Goal: Task Accomplishment & Management: Complete application form

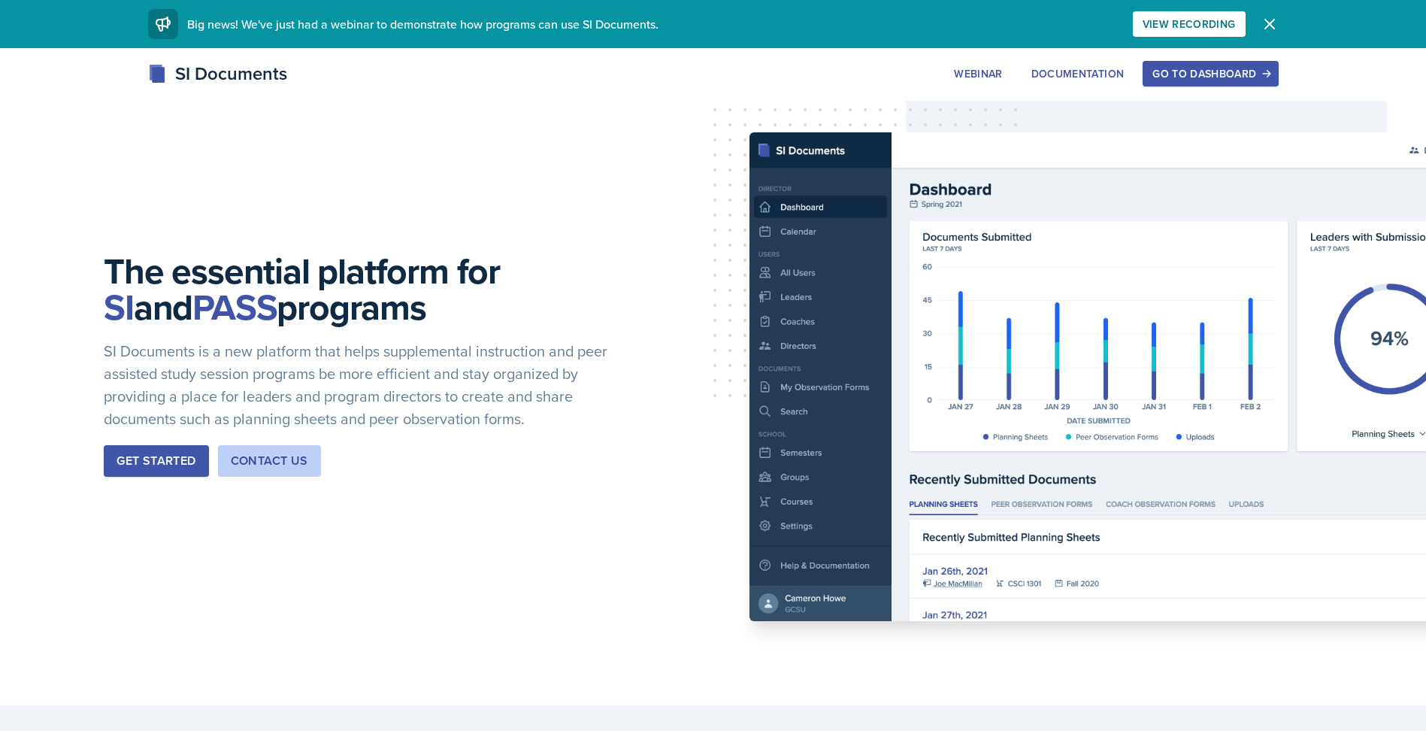
click at [1221, 83] on button "Go to Dashboard" at bounding box center [1210, 74] width 135 height 26
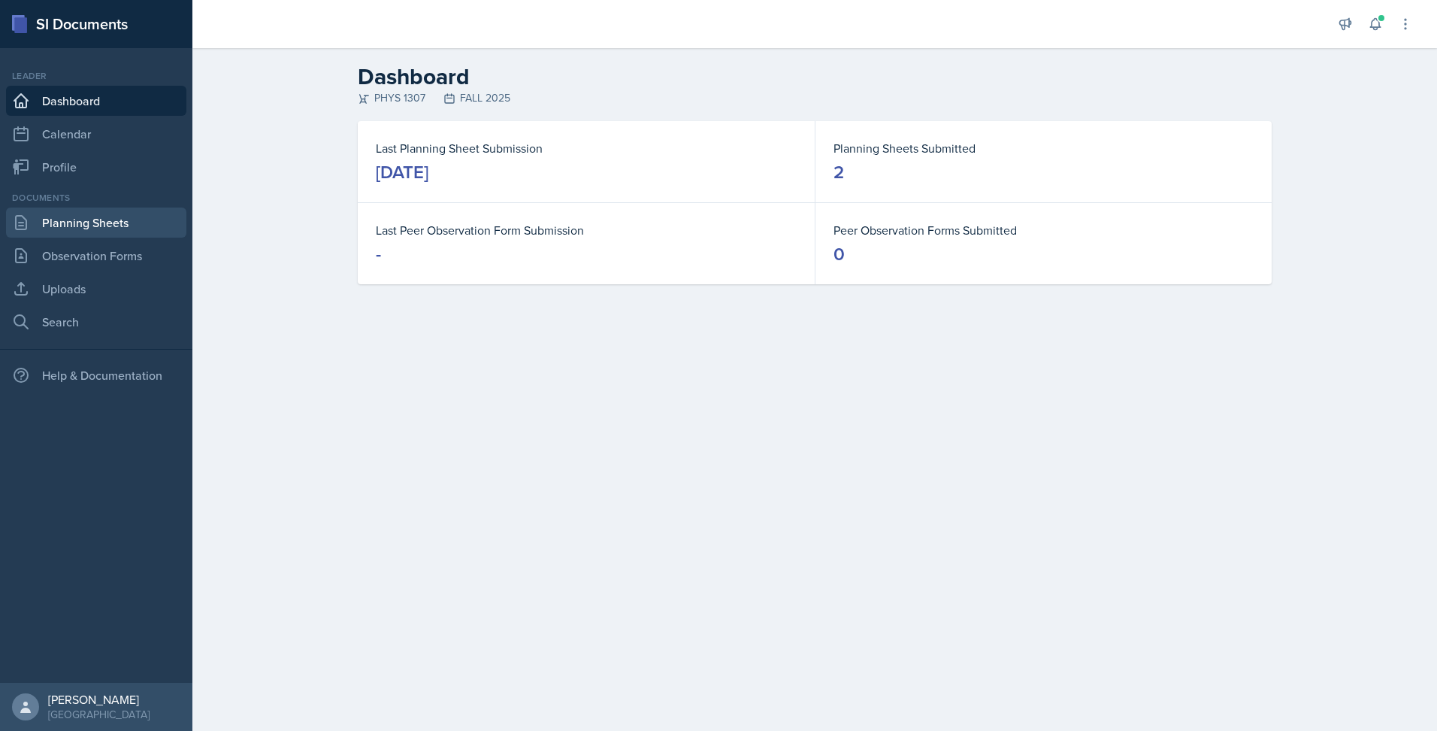
click at [119, 213] on link "Planning Sheets" at bounding box center [96, 222] width 180 height 30
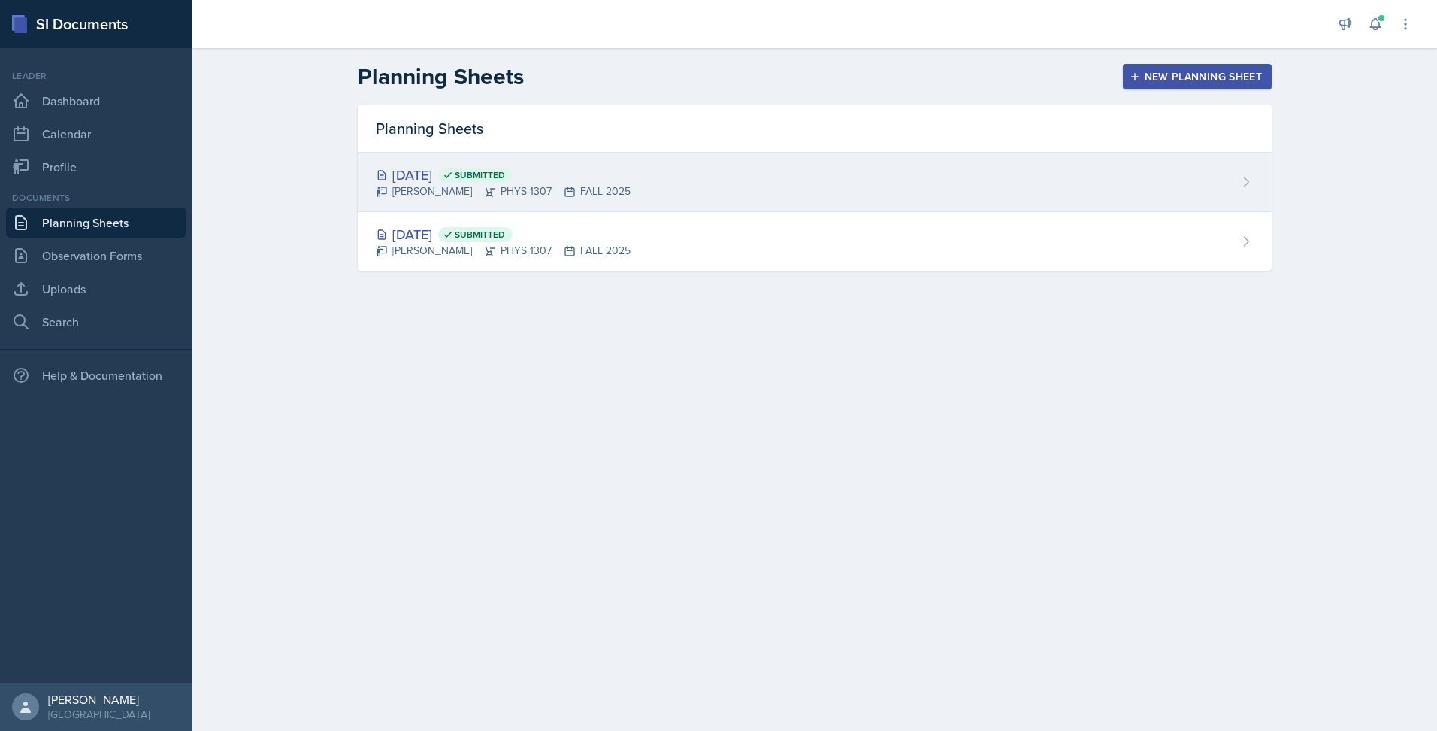
click at [668, 168] on div "[DATE] Submitted [PERSON_NAME] PHYS 1307 FALL 2025" at bounding box center [815, 182] width 914 height 59
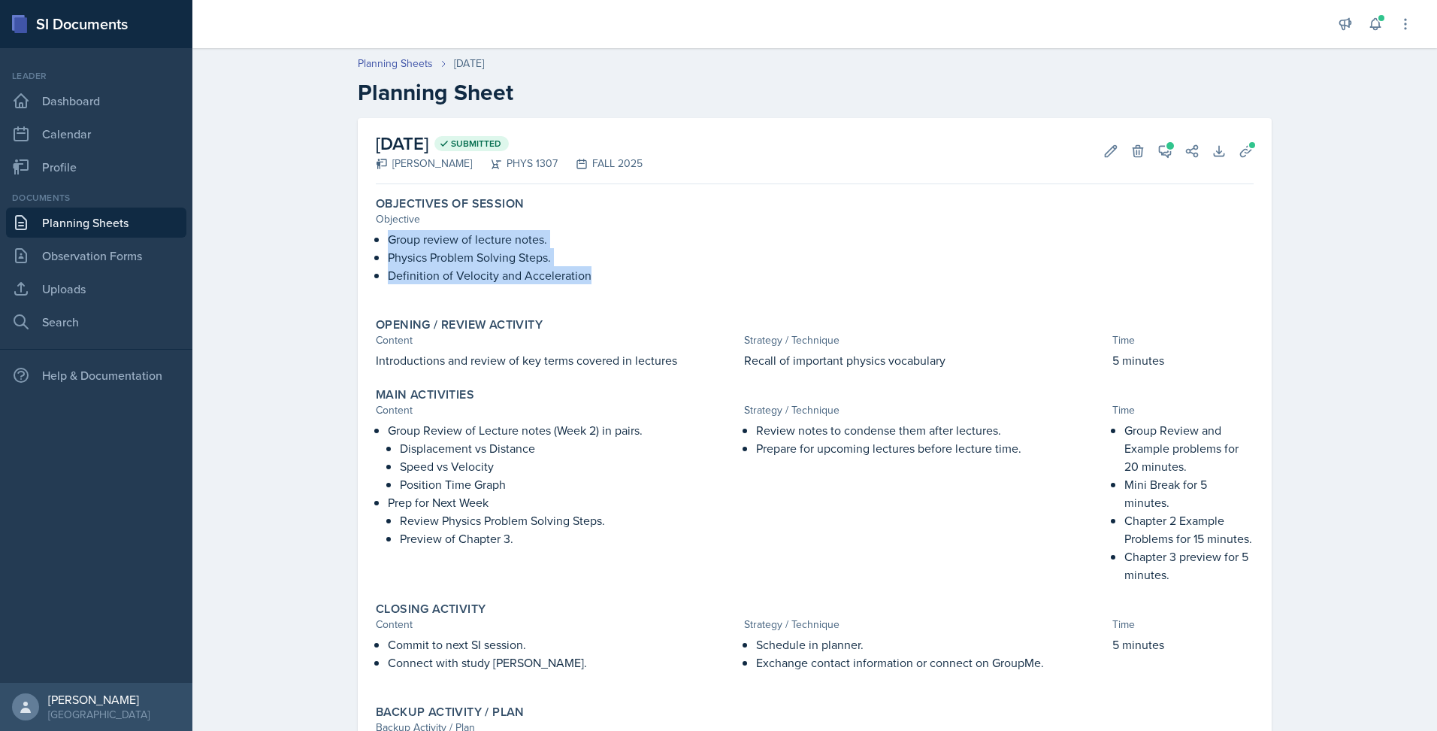
drag, startPoint x: 383, startPoint y: 236, endPoint x: 589, endPoint y: 285, distance: 211.7
click at [589, 285] on div "Group review of lecture notes. Physics Problem Solving Steps. Definition of Vel…" at bounding box center [815, 264] width 878 height 69
copy div "Group review of lecture notes. Physics Problem Solving Steps. Definition of Vel…"
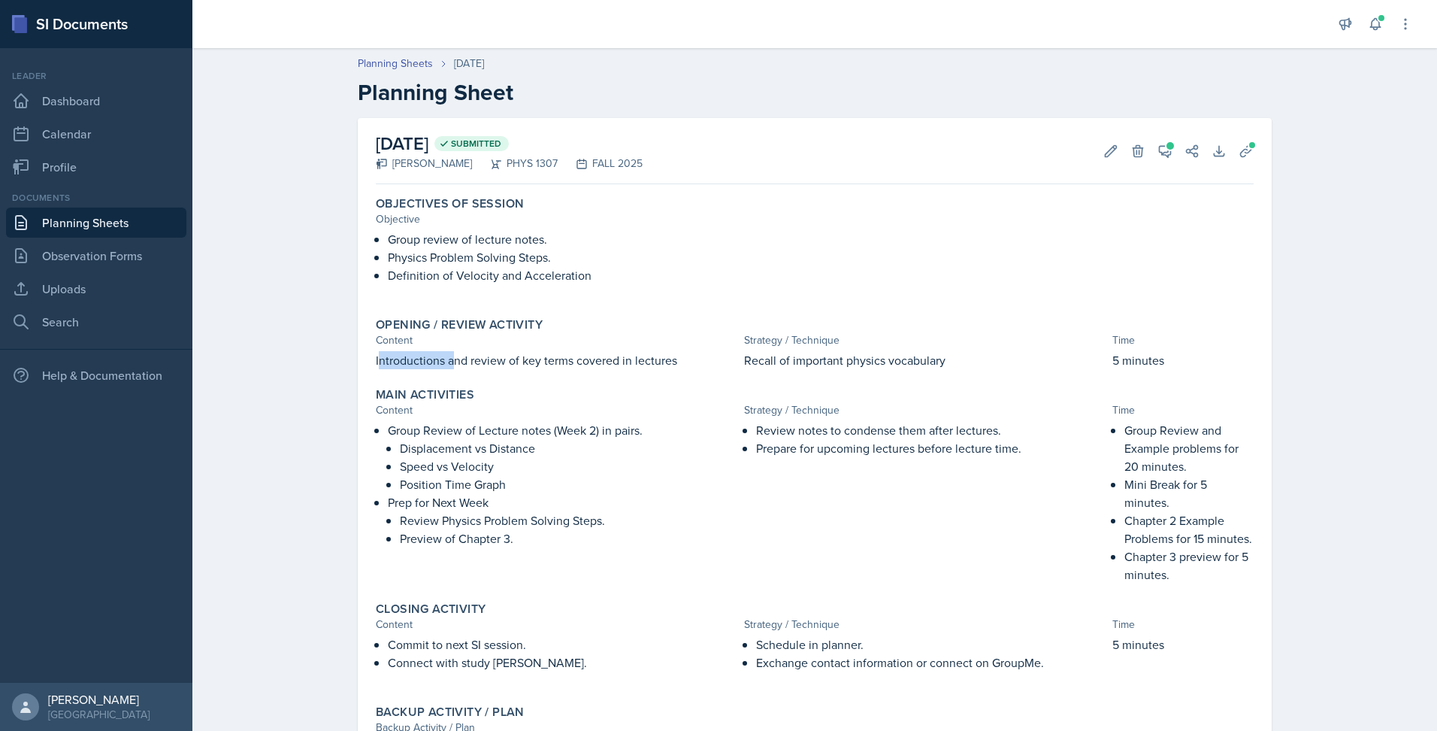
drag, startPoint x: 372, startPoint y: 358, endPoint x: 450, endPoint y: 355, distance: 77.5
click at [450, 355] on p "Introductions and review of key terms covered in lectures" at bounding box center [557, 360] width 362 height 18
drag, startPoint x: 450, startPoint y: 355, endPoint x: 370, endPoint y: 357, distance: 79.7
click at [376, 357] on p "Introductions and review of key terms covered in lectures" at bounding box center [557, 360] width 362 height 18
drag, startPoint x: 370, startPoint y: 362, endPoint x: 672, endPoint y: 373, distance: 302.4
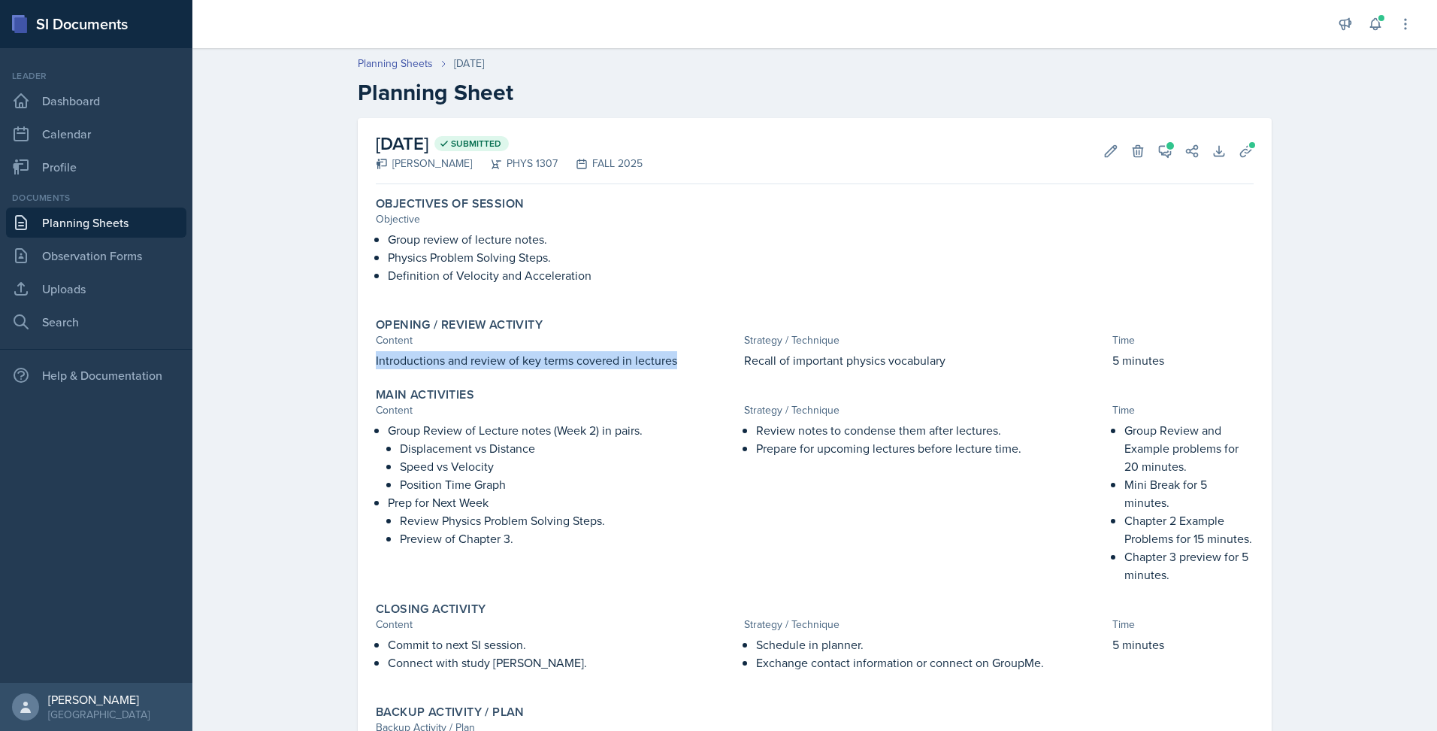
click at [672, 373] on div "Opening / Review Activity Content Strategy / Technique Time Introductions and r…" at bounding box center [815, 343] width 890 height 64
copy p "Introductions and review of key terms covered in lectures"
drag, startPoint x: 740, startPoint y: 362, endPoint x: 954, endPoint y: 366, distance: 214.3
click at [954, 366] on p "Recall of important physics vocabulary" at bounding box center [925, 360] width 362 height 18
copy p "Recall of important physics vocabulary"
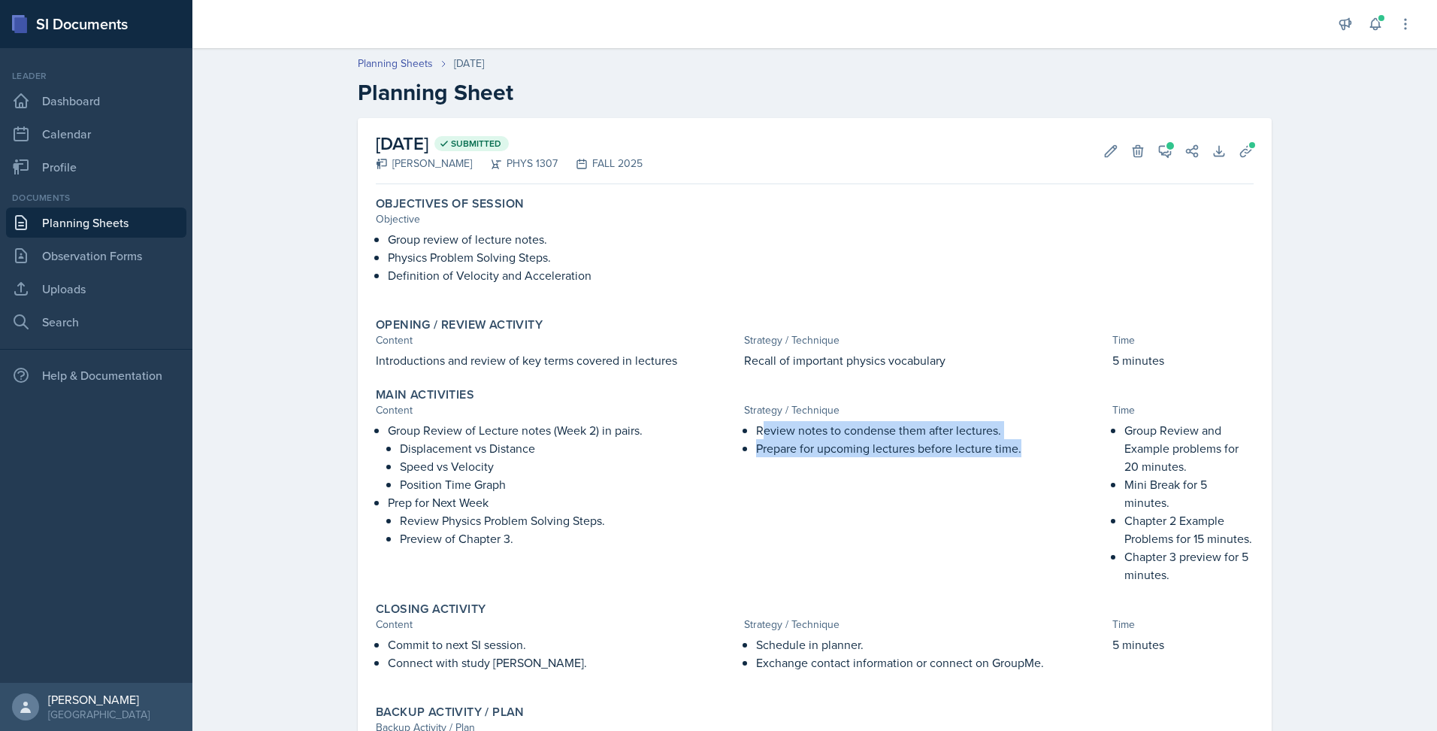
drag, startPoint x: 758, startPoint y: 433, endPoint x: 938, endPoint y: 469, distance: 184.0
click at [938, 469] on div "Review notes to condense them after lectures. Prepare for upcoming lectures bef…" at bounding box center [925, 502] width 362 height 162
drag, startPoint x: 752, startPoint y: 435, endPoint x: 1023, endPoint y: 451, distance: 271.9
click at [1023, 451] on ul "Review notes to condense them after lectures. Prepare for upcoming lectures bef…" at bounding box center [931, 439] width 350 height 36
copy ul "Review notes to condense them after lectures. Prepare for upcoming lectures bef…"
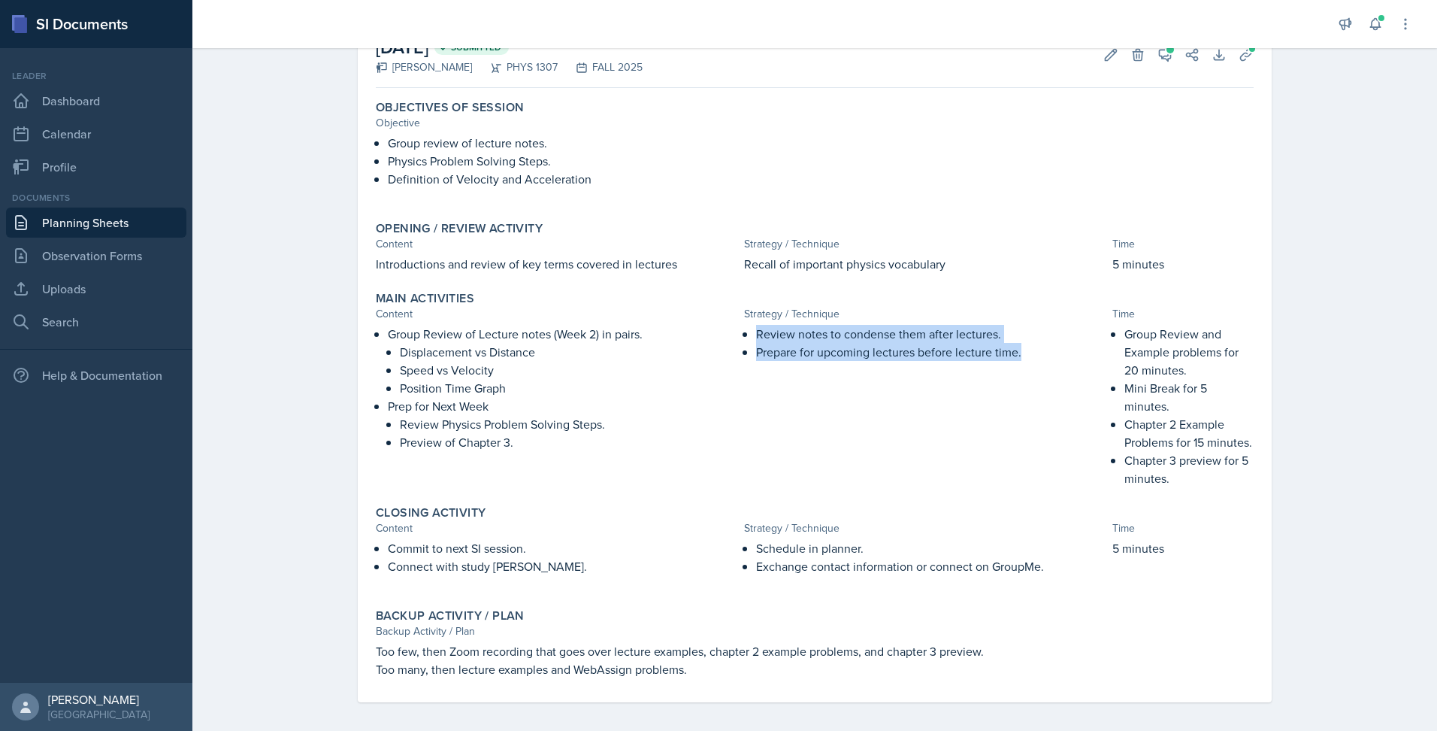
scroll to position [98, 0]
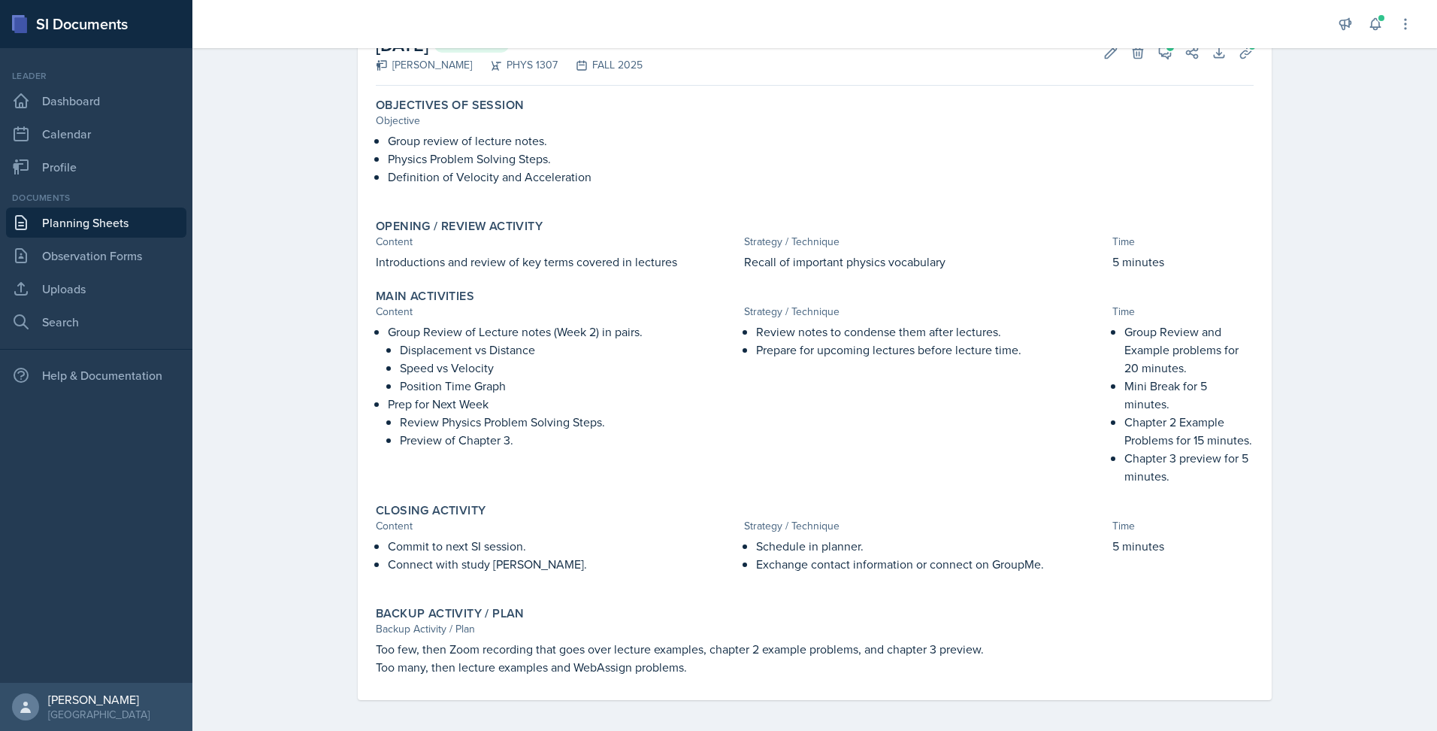
click at [1125, 329] on p "Group Review and Example problems for 20 minutes." at bounding box center [1189, 350] width 129 height 54
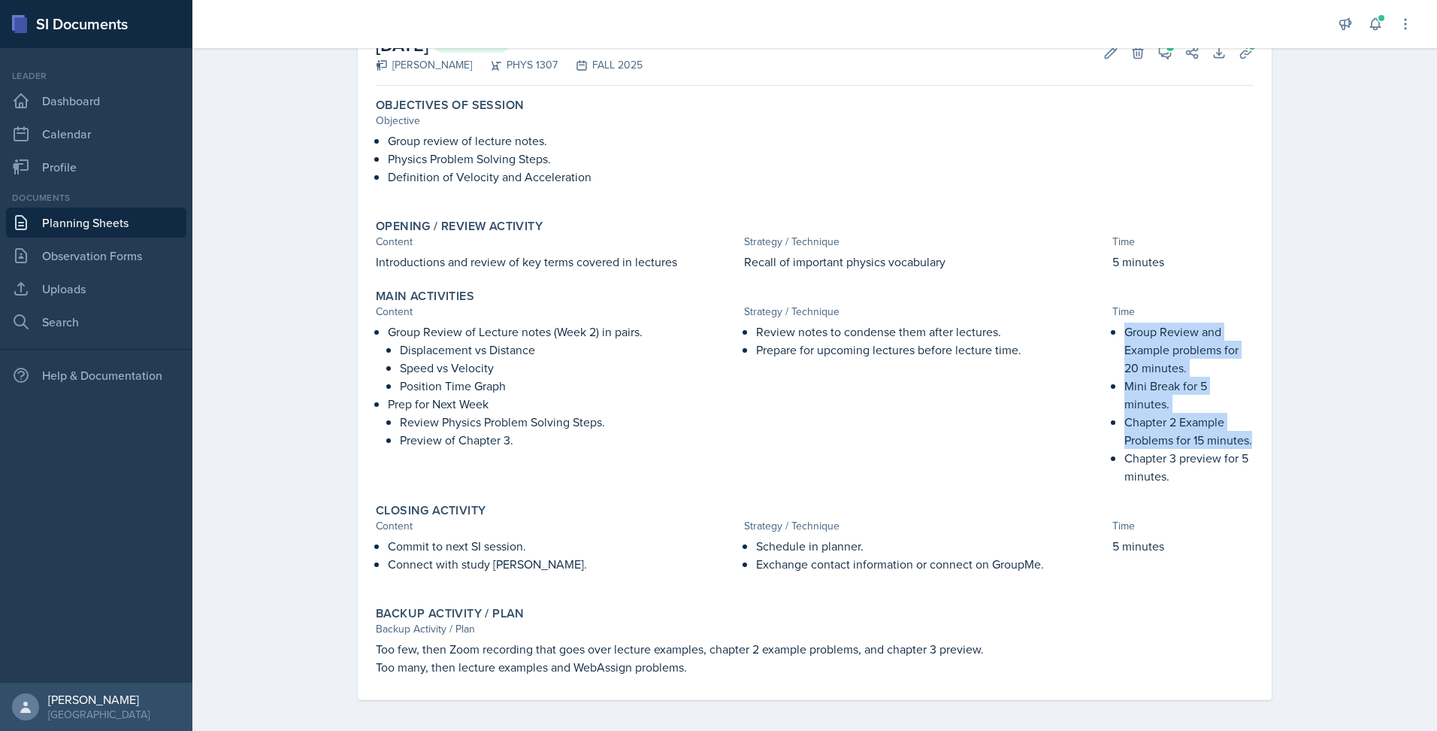
drag, startPoint x: 1121, startPoint y: 329, endPoint x: 1250, endPoint y: 446, distance: 174.6
click at [1250, 446] on div "Main Activities Content Strategy / Technique Time Group Review of Lecture notes…" at bounding box center [815, 387] width 890 height 208
copy ul "Group Review and Example problems for 20 minutes. Mini Break for 5 minutes. Cha…"
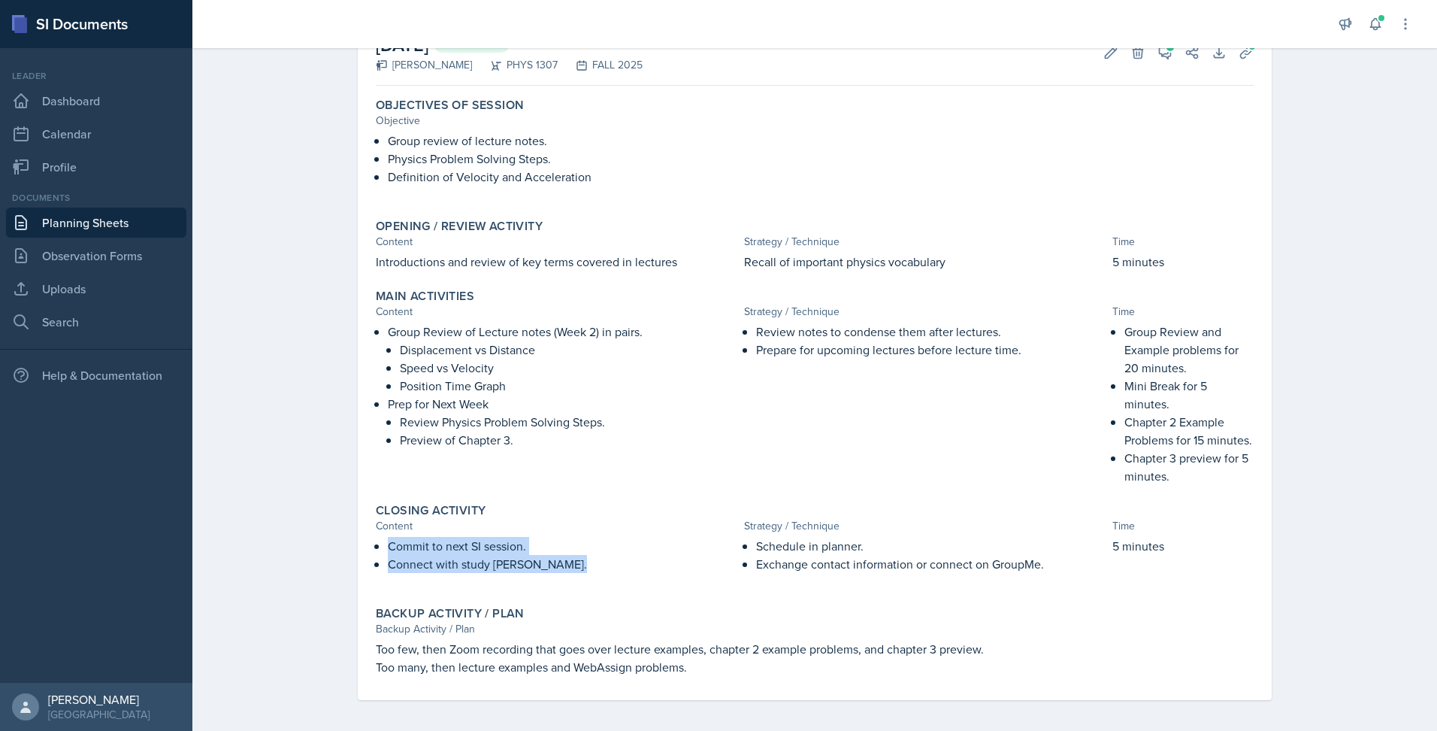
drag, startPoint x: 384, startPoint y: 549, endPoint x: 535, endPoint y: 583, distance: 155.0
click at [535, 583] on div "Commit to next SI session. Connect with study buddy." at bounding box center [557, 562] width 362 height 51
copy ul "Commit to next SI session. Connect with study buddy."
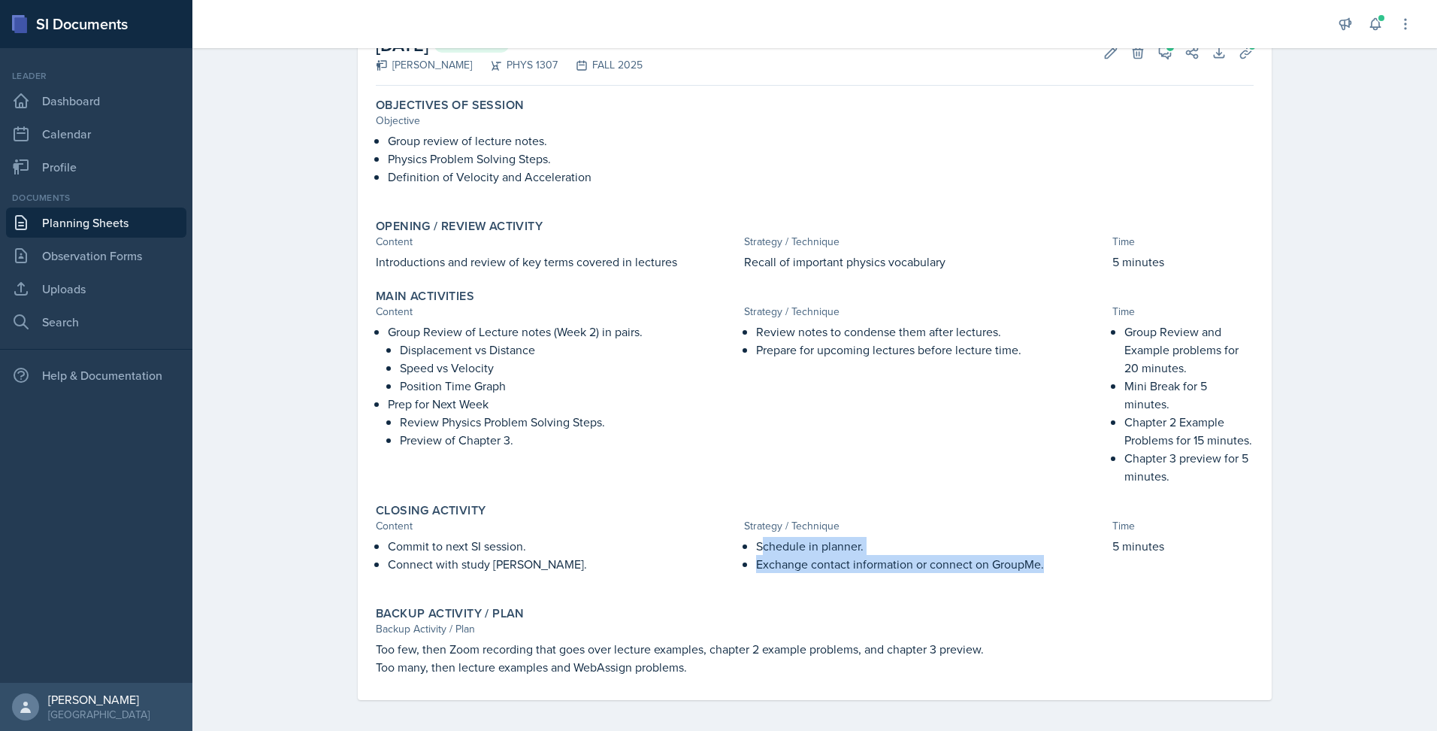
drag, startPoint x: 755, startPoint y: 547, endPoint x: 913, endPoint y: 592, distance: 164.2
click at [913, 592] on div "Closing Activity Content Strategy / Technique Time Commit to next SI session. C…" at bounding box center [815, 545] width 890 height 97
click at [766, 547] on p "Schedule in planner." at bounding box center [931, 546] width 350 height 18
drag, startPoint x: 752, startPoint y: 544, endPoint x: 1037, endPoint y: 563, distance: 285.5
click at [1037, 563] on ul "Schedule in planner. Exchange contact information or connect on GroupMe." at bounding box center [931, 555] width 350 height 36
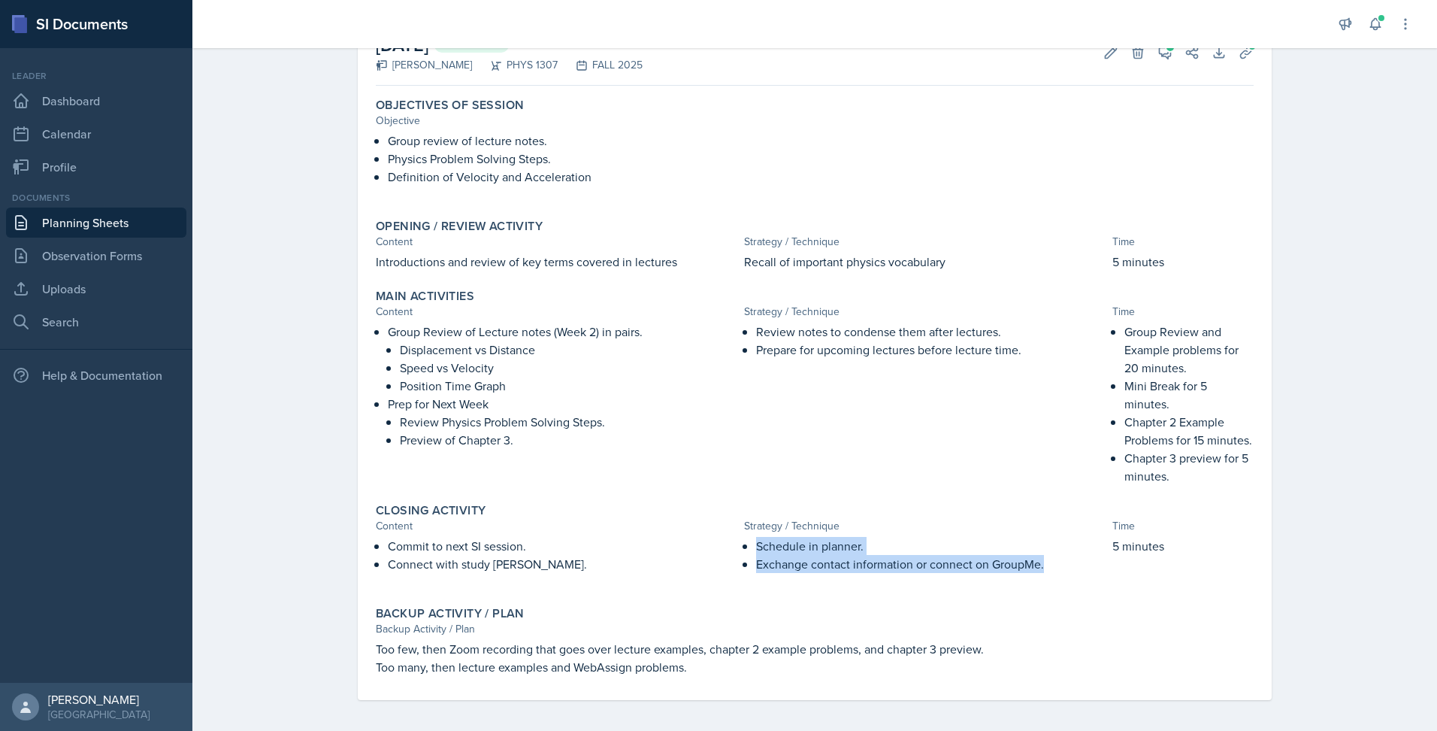
copy ul "Schedule in planner. Exchange contact information or connect on GroupMe."
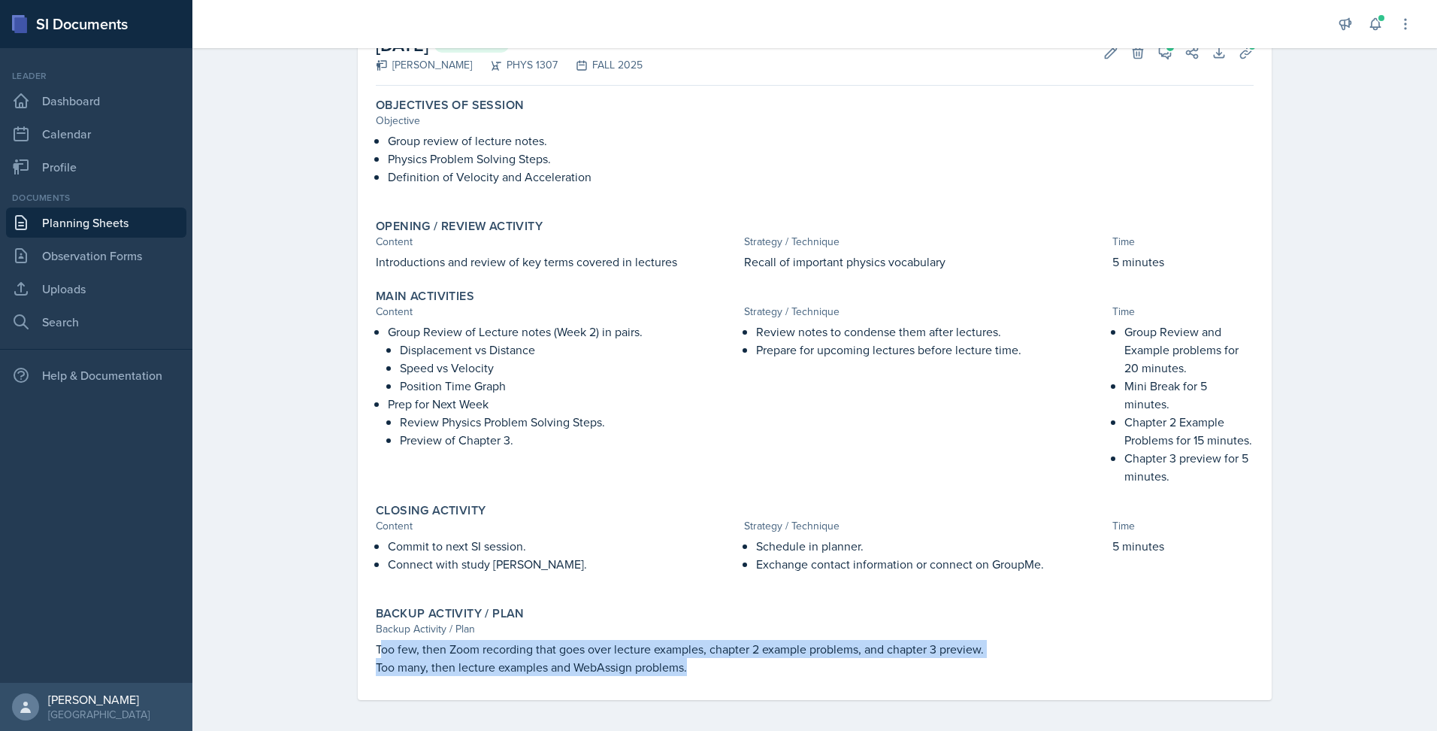
drag, startPoint x: 374, startPoint y: 648, endPoint x: 683, endPoint y: 679, distance: 311.3
click at [683, 679] on div "Backup Activity / Plan Backup Activity / Plan Too few, then Zoom recording that…" at bounding box center [815, 641] width 890 height 82
copy div "oo few, then Zoom recording that goes over lecture examples, chapter 2 example …"
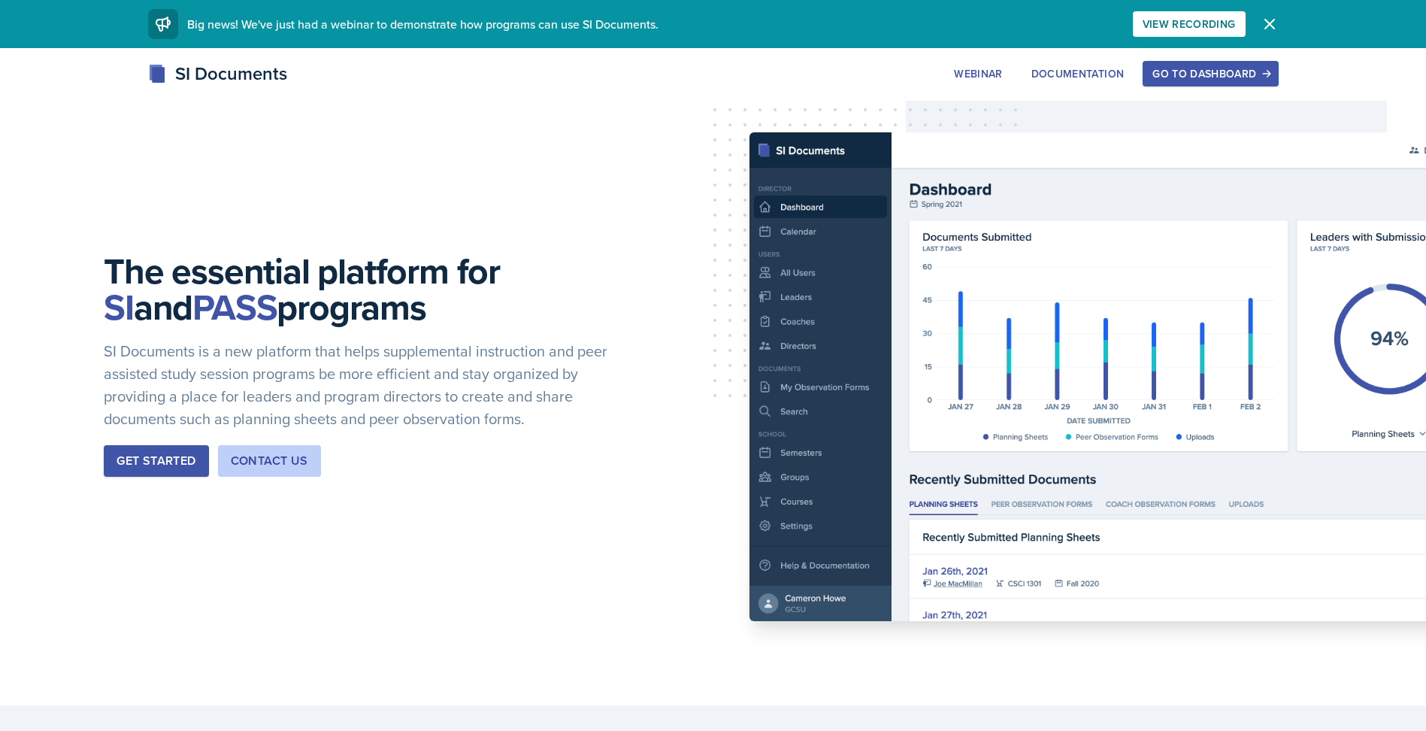
click at [1171, 74] on div "Go to Dashboard" at bounding box center [1210, 74] width 116 height 12
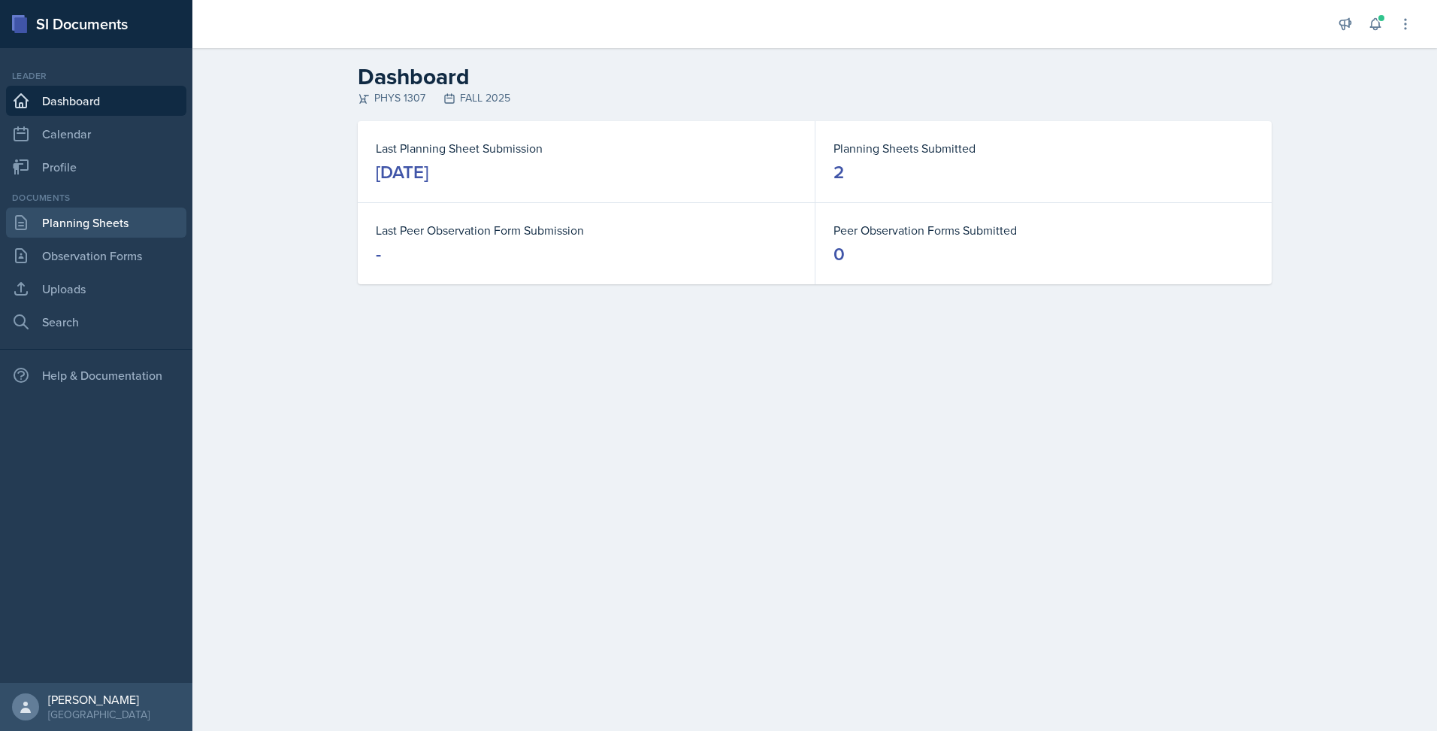
click at [124, 226] on link "Planning Sheets" at bounding box center [96, 222] width 180 height 30
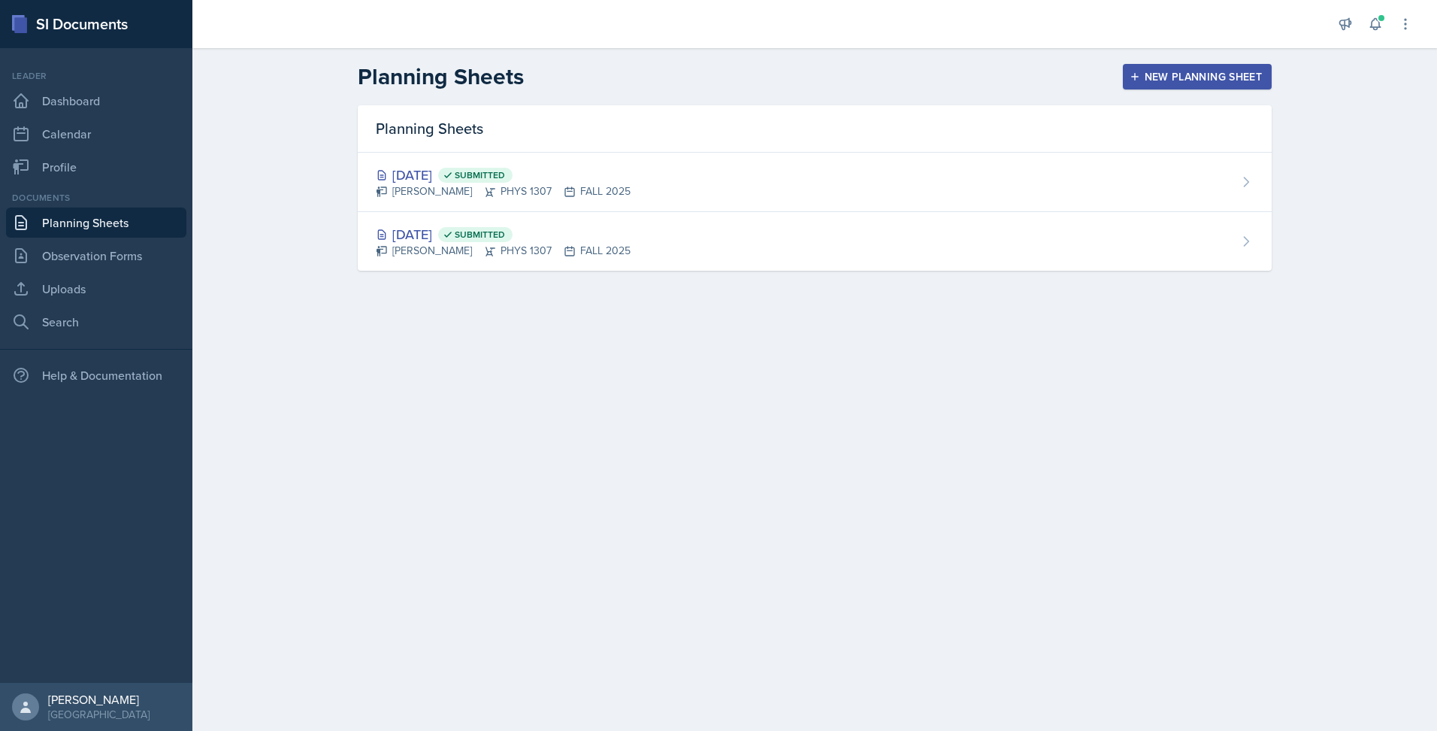
click at [1146, 83] on div "New Planning Sheet" at bounding box center [1197, 77] width 129 height 12
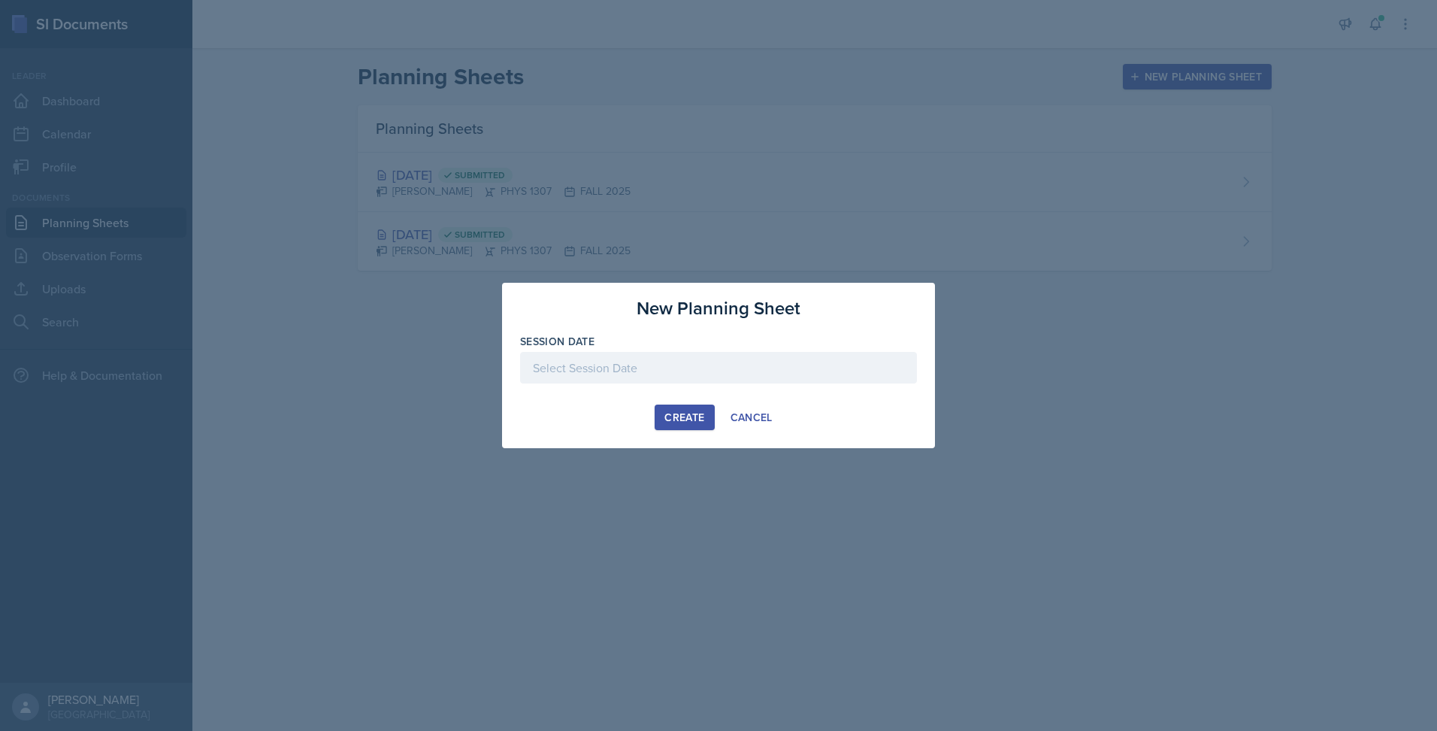
click at [719, 368] on div at bounding box center [718, 368] width 397 height 32
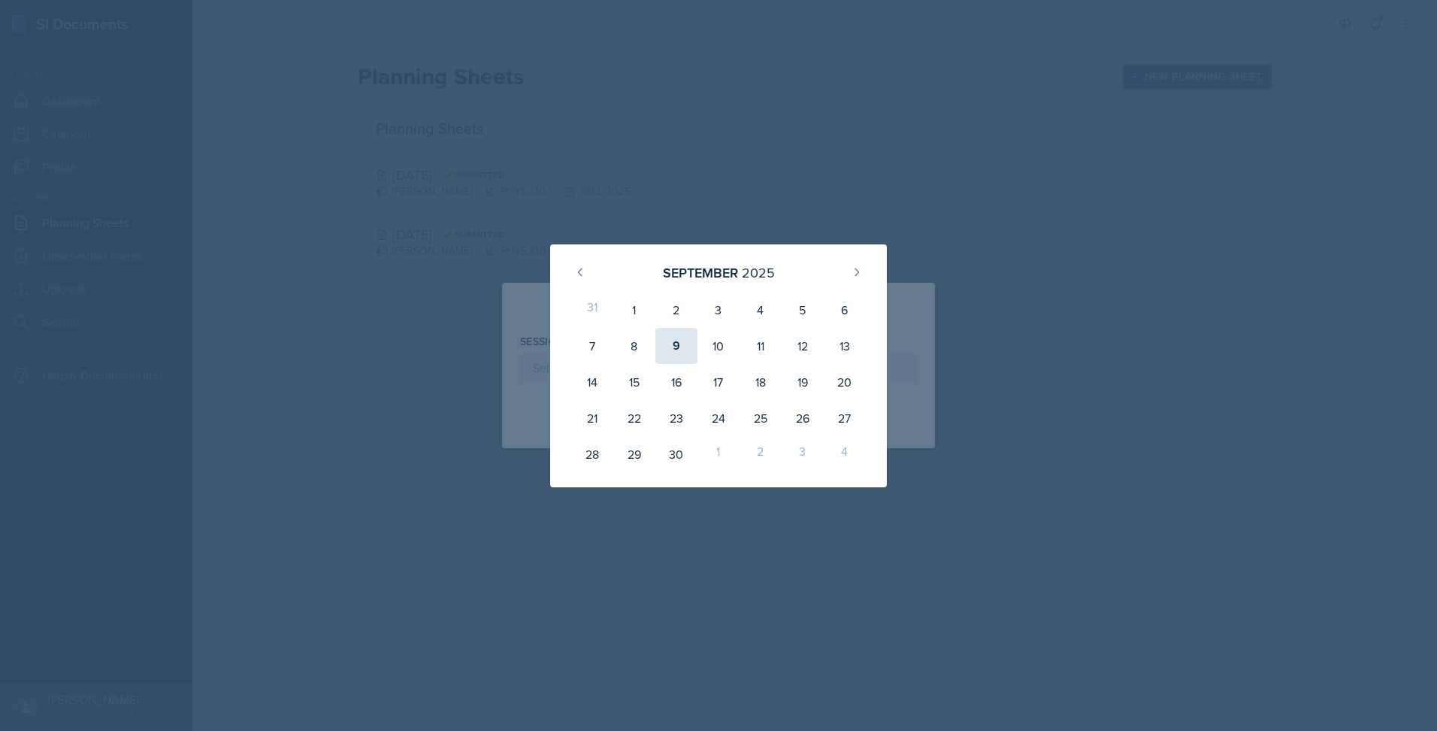
click at [680, 346] on div "9" at bounding box center [677, 346] width 42 height 36
type input "September 9th, 2025"
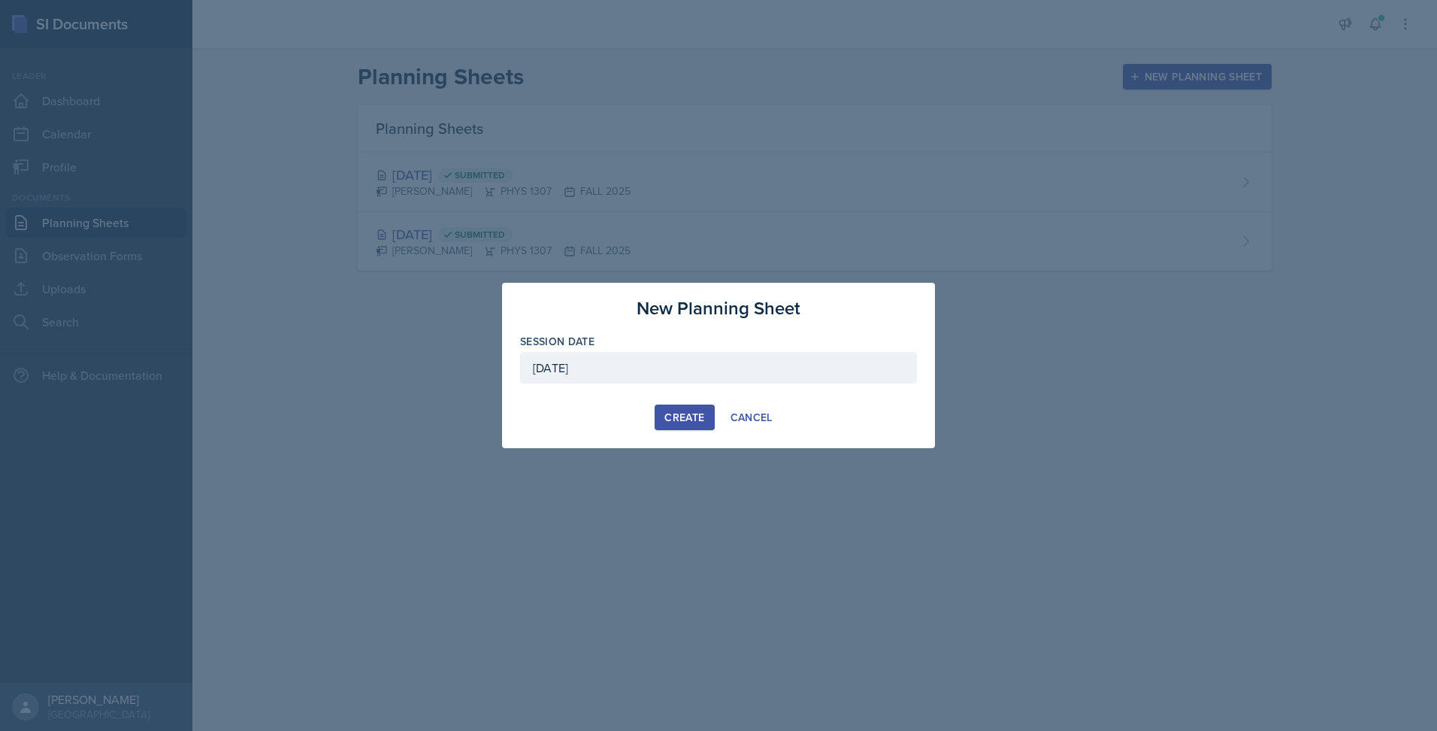
click at [686, 420] on div "Create" at bounding box center [685, 417] width 40 height 12
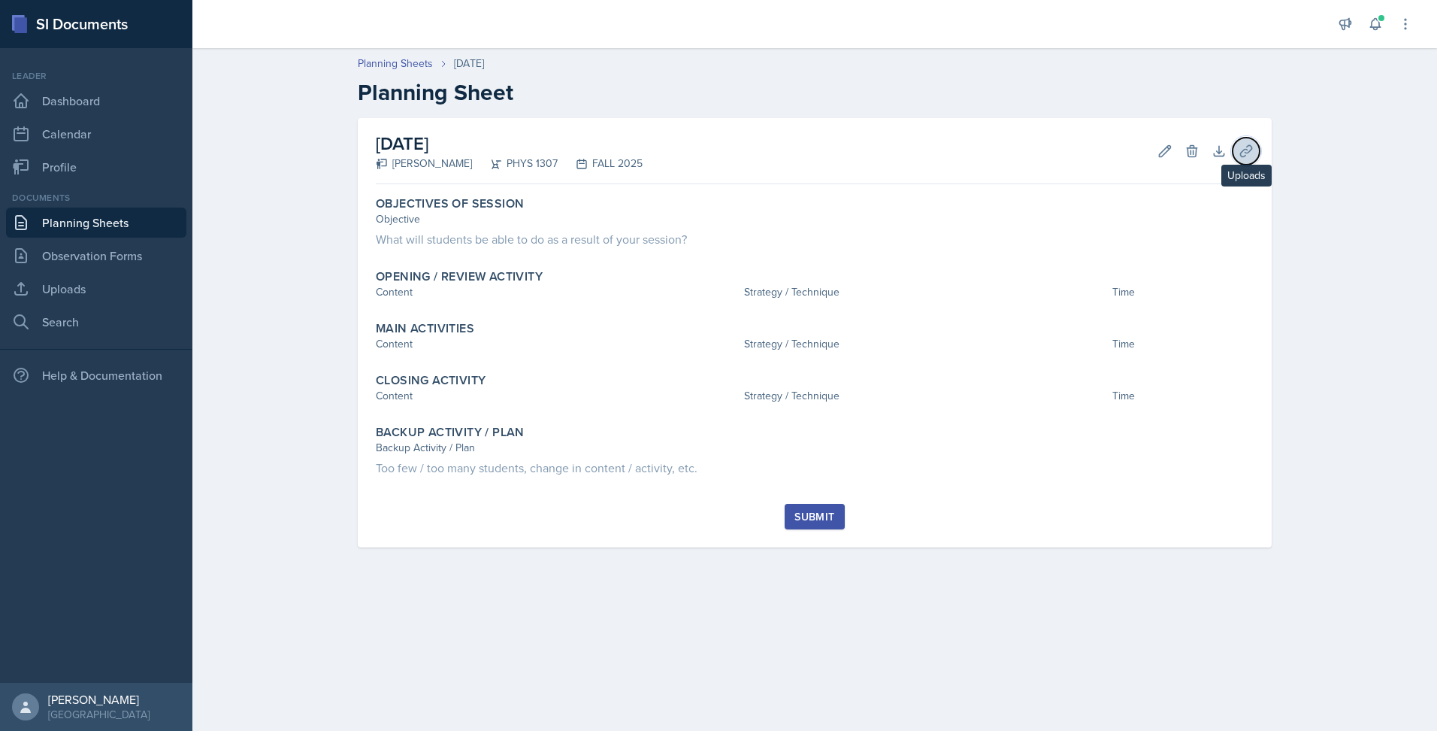
click at [1249, 147] on icon at bounding box center [1246, 151] width 15 height 15
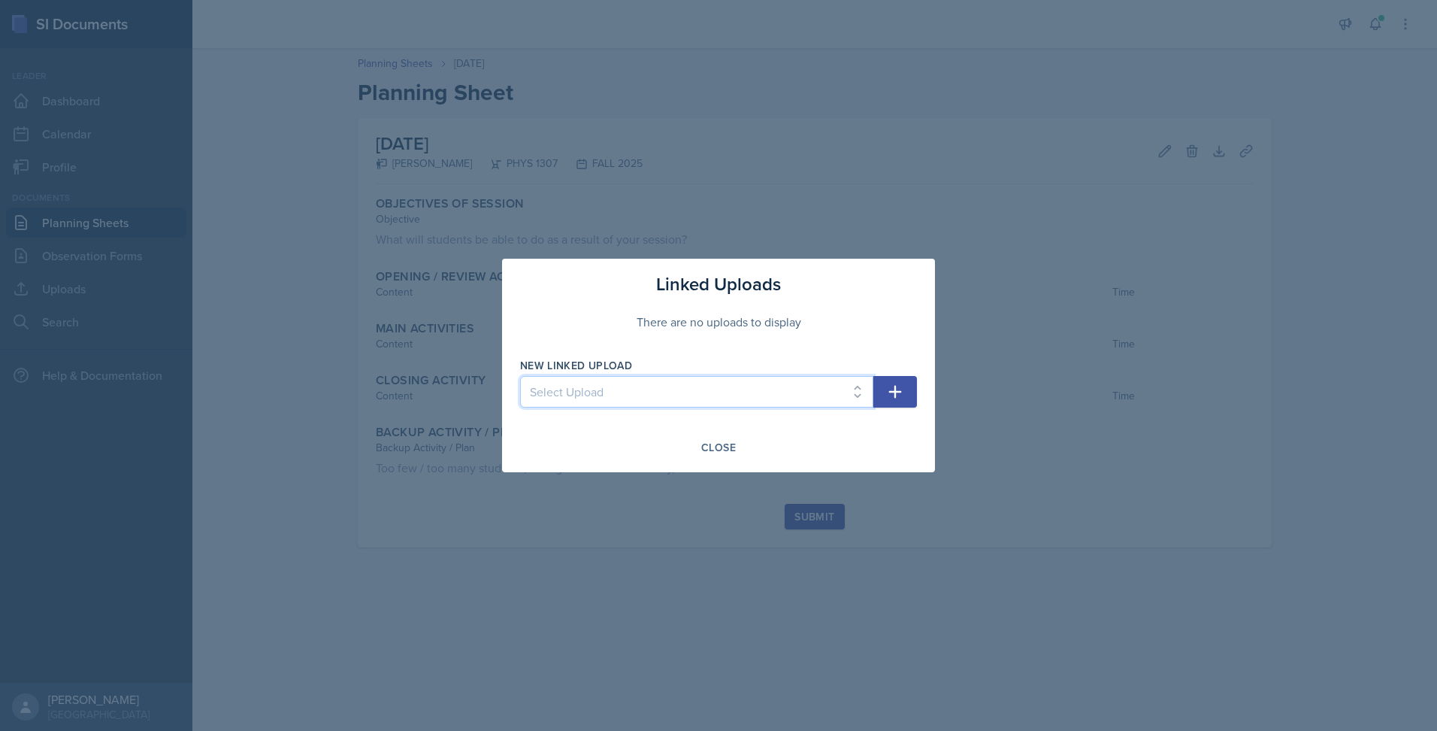
click at [859, 399] on select "Select Upload PHYS 1307 Lecture 1 Chapter 1 PHYS 1307 Lecture 2 Chapter 2" at bounding box center [696, 392] width 353 height 32
select select "8fc36339-01f7-4190-8ba0-97888d79960e"
click at [520, 376] on select "Select Upload PHYS 1307 Lecture 1 Chapter 1 PHYS 1307 Lecture 2 Chapter 2" at bounding box center [696, 392] width 353 height 32
click at [889, 395] on icon "button" at bounding box center [895, 392] width 18 height 18
select select
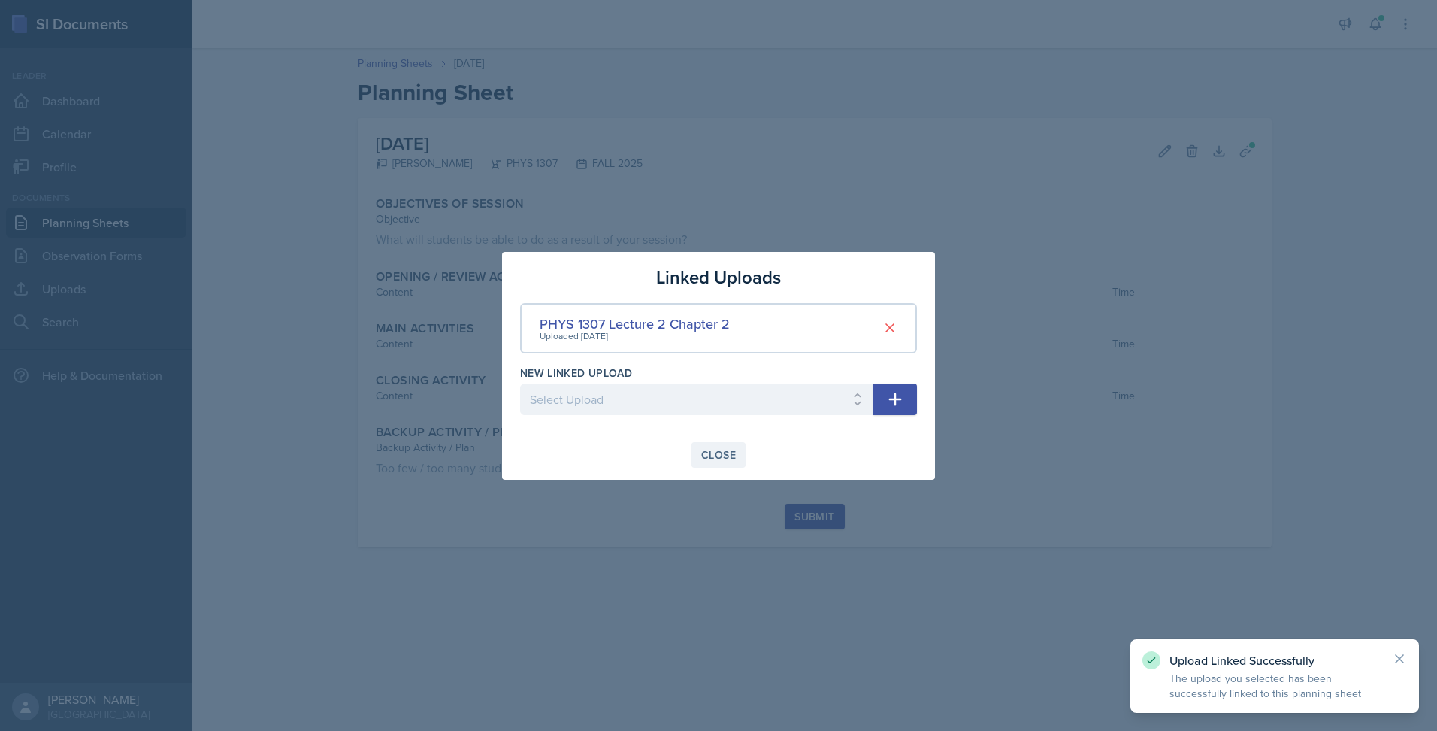
click at [727, 462] on button "Close" at bounding box center [719, 455] width 54 height 26
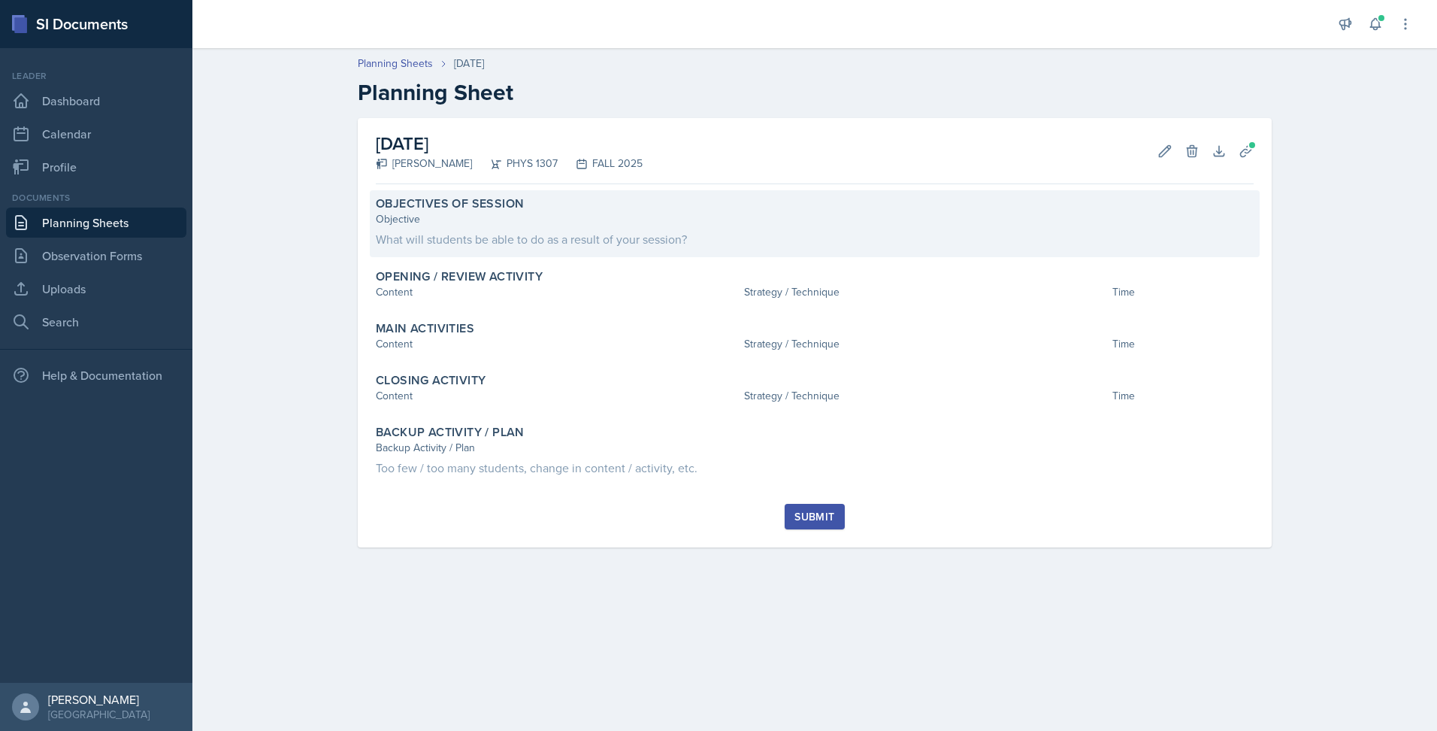
click at [599, 227] on div "Objective What will students be able to do as a result of your session?" at bounding box center [815, 229] width 878 height 37
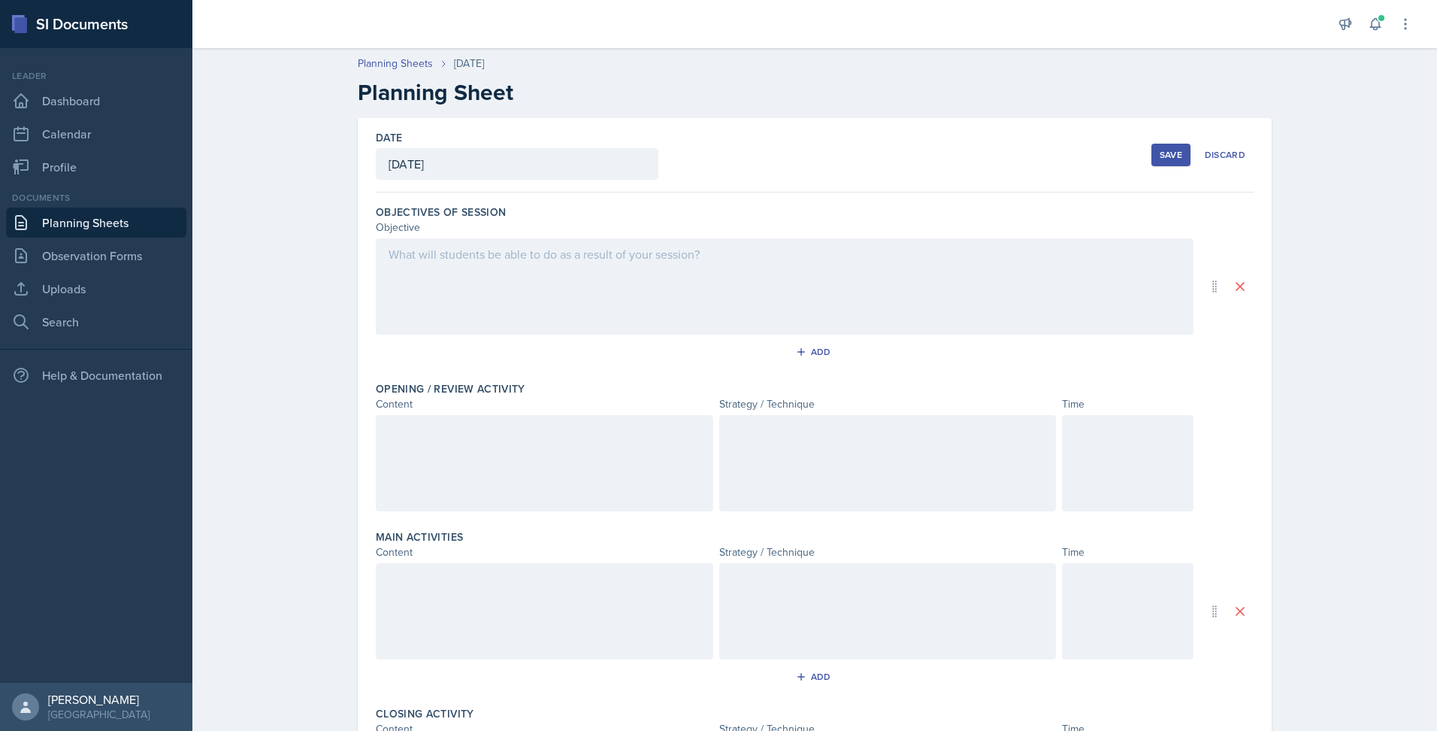
click at [556, 283] on div at bounding box center [785, 286] width 818 height 96
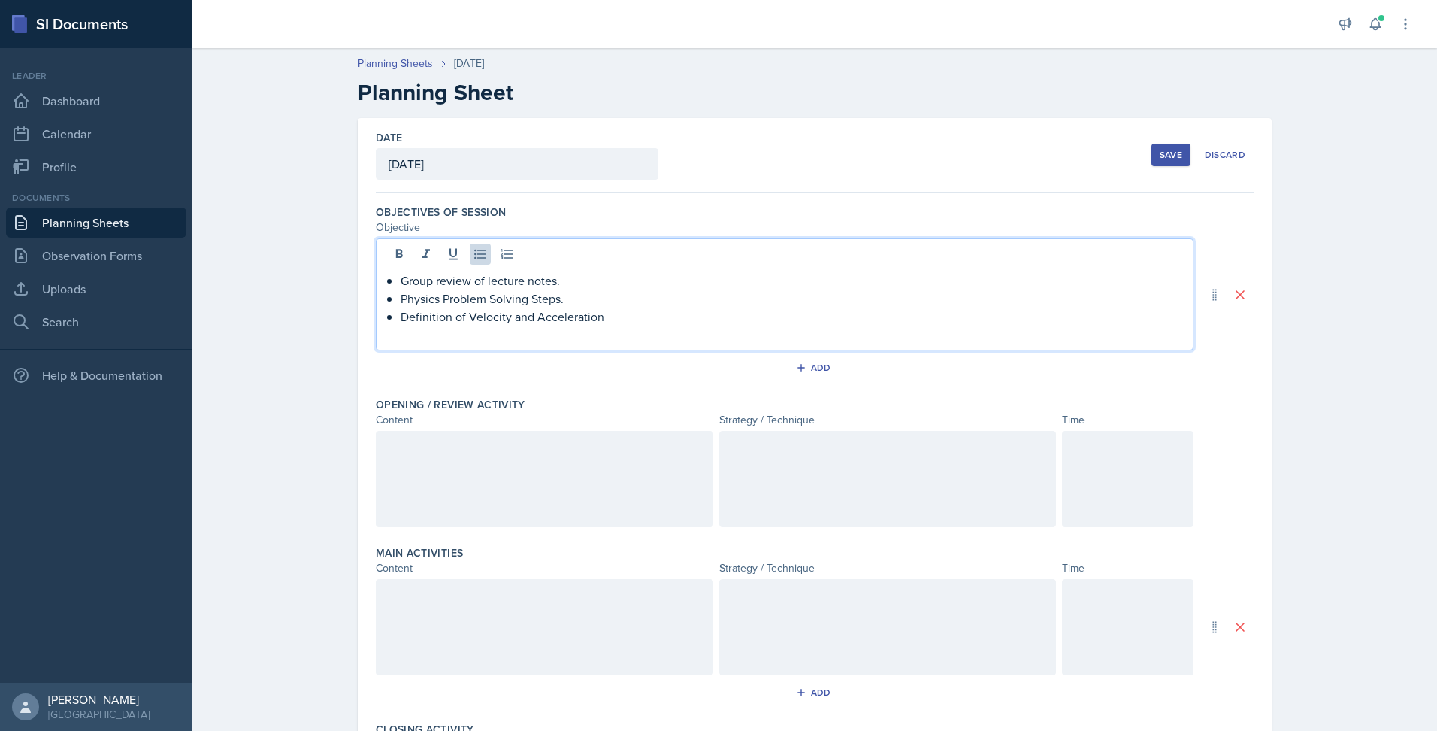
click at [574, 283] on p "Group review of lecture notes." at bounding box center [791, 280] width 780 height 18
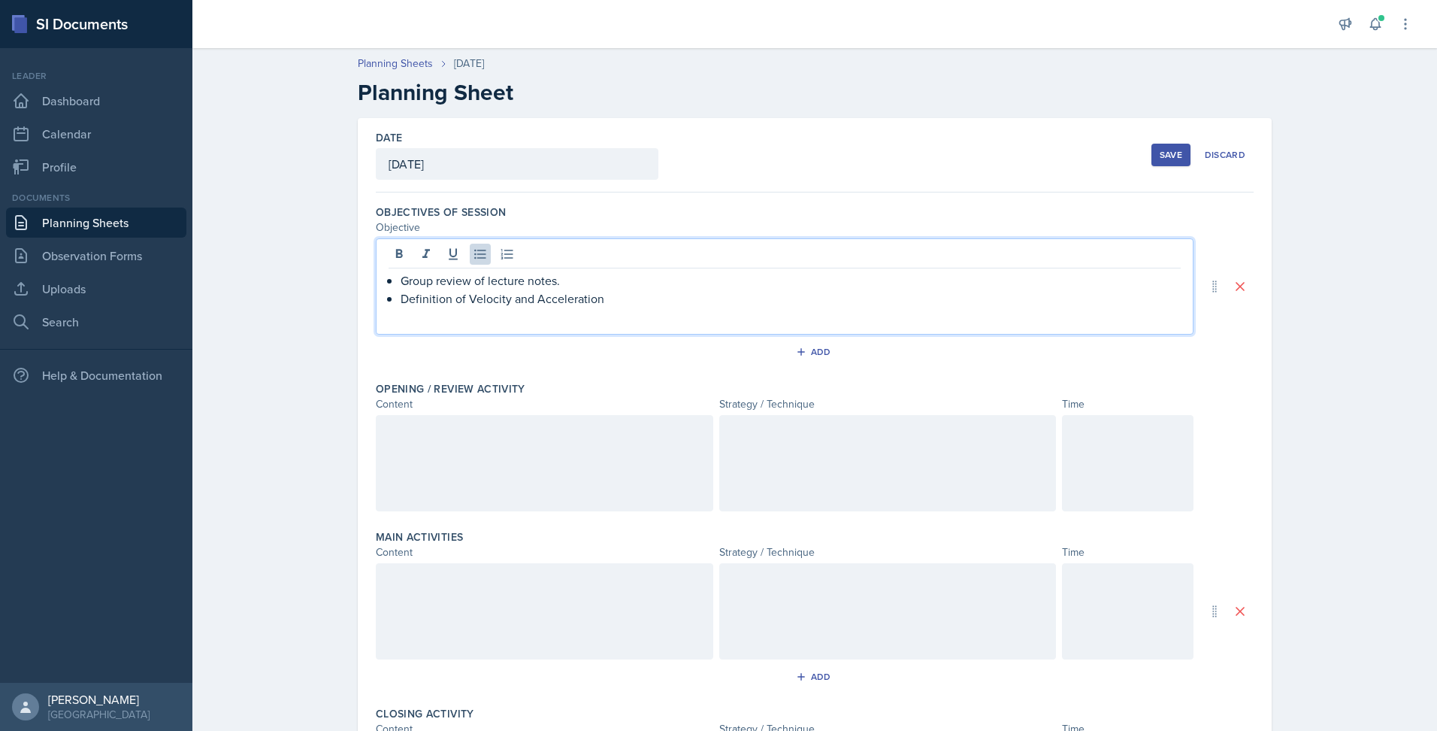
click at [574, 283] on p "Group review of lecture notes." at bounding box center [791, 280] width 780 height 18
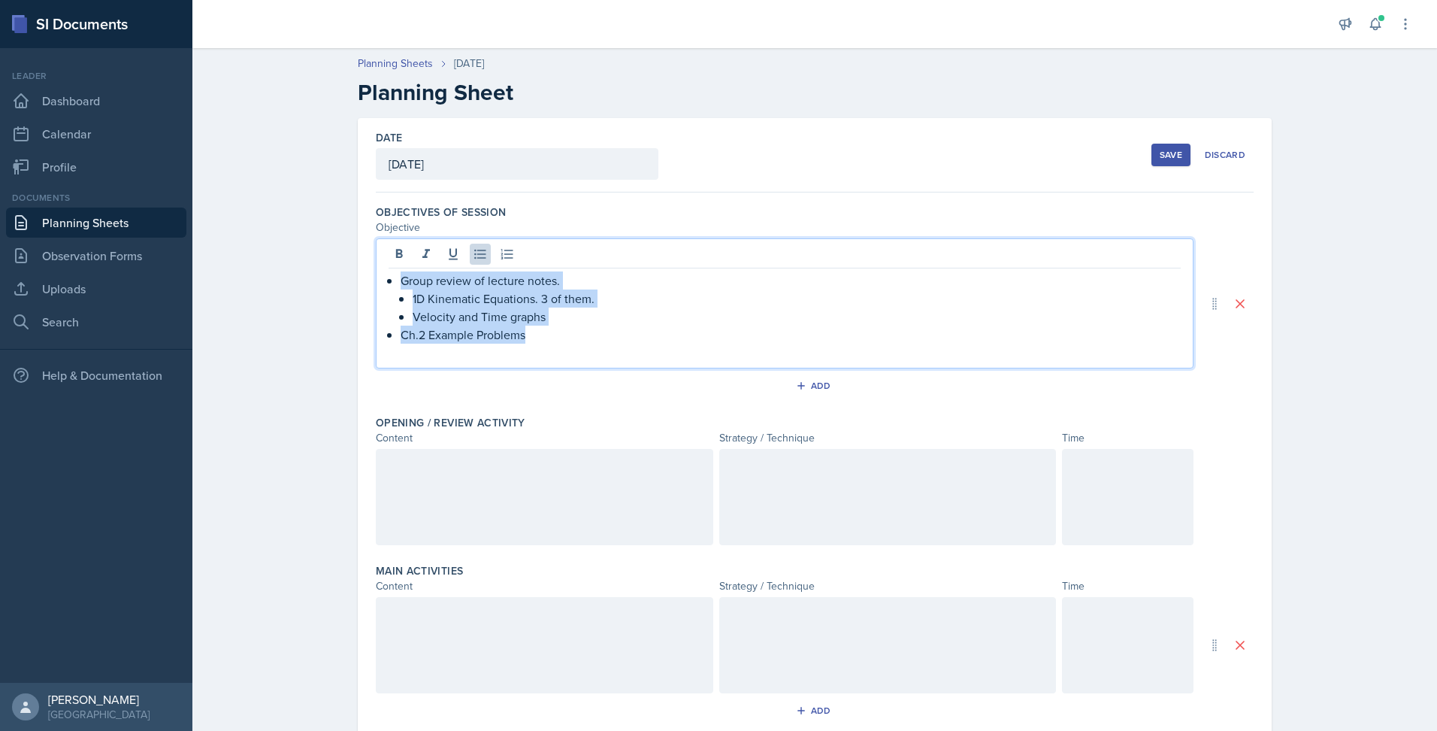
drag, startPoint x: 392, startPoint y: 279, endPoint x: 553, endPoint y: 333, distance: 169.7
click at [553, 333] on div "Group review of lecture notes. 1D Kinematic Equations. 3 of them. Velocity and …" at bounding box center [785, 316] width 792 height 90
copy div "Group review of lecture notes. 1D Kinematic Equations. 3 of them. Velocity and …"
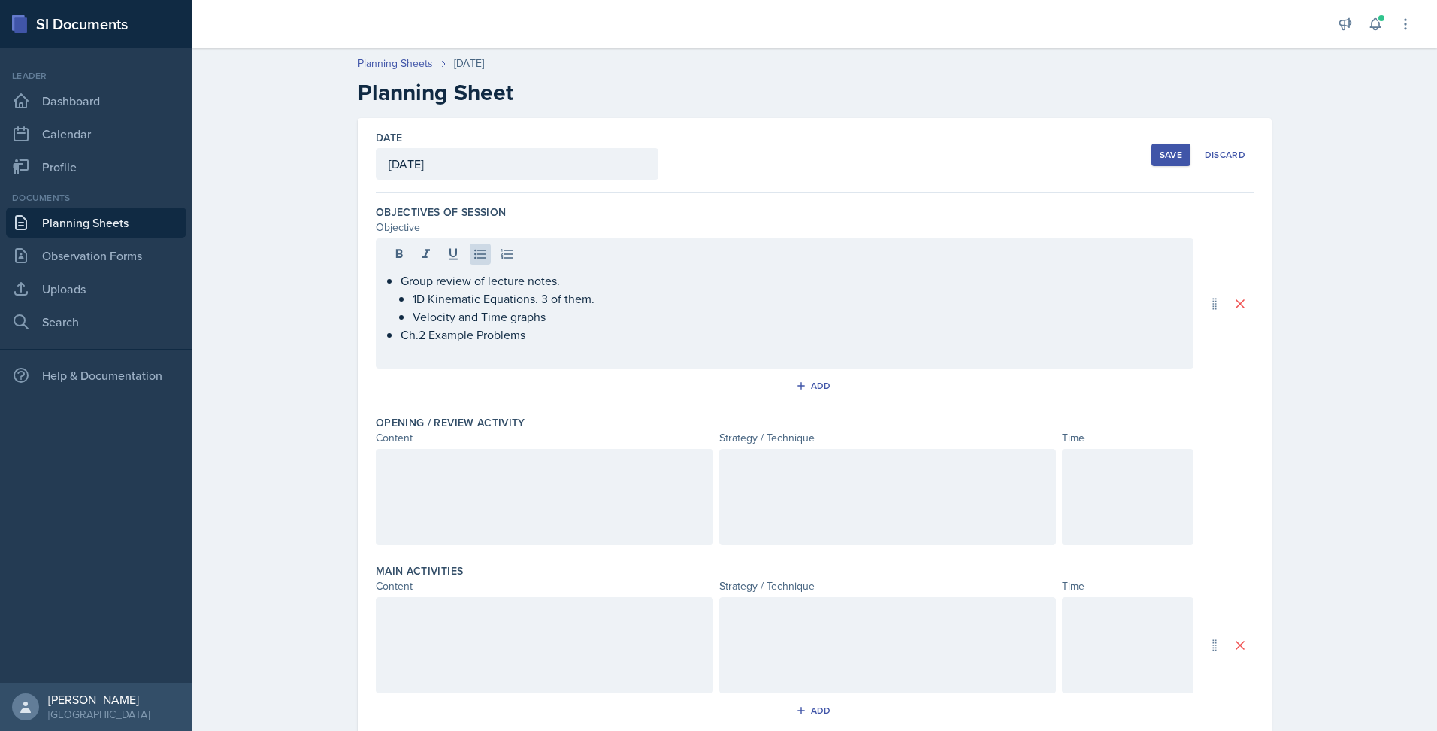
click at [475, 510] on div at bounding box center [545, 497] width 338 height 96
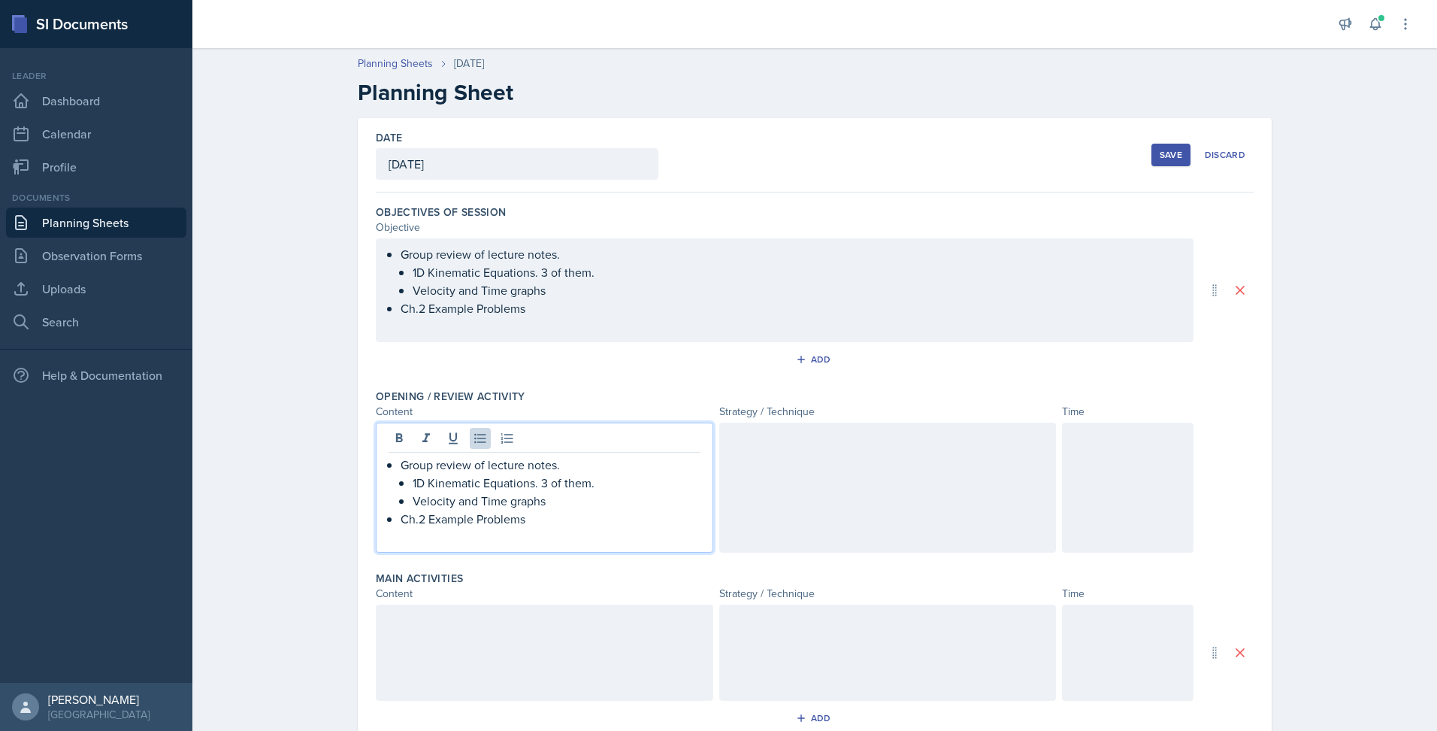
click at [552, 259] on div "Group review of lecture notes. 1D Kinematic Equations. 3 of them. Velocity and …" at bounding box center [785, 290] width 818 height 104
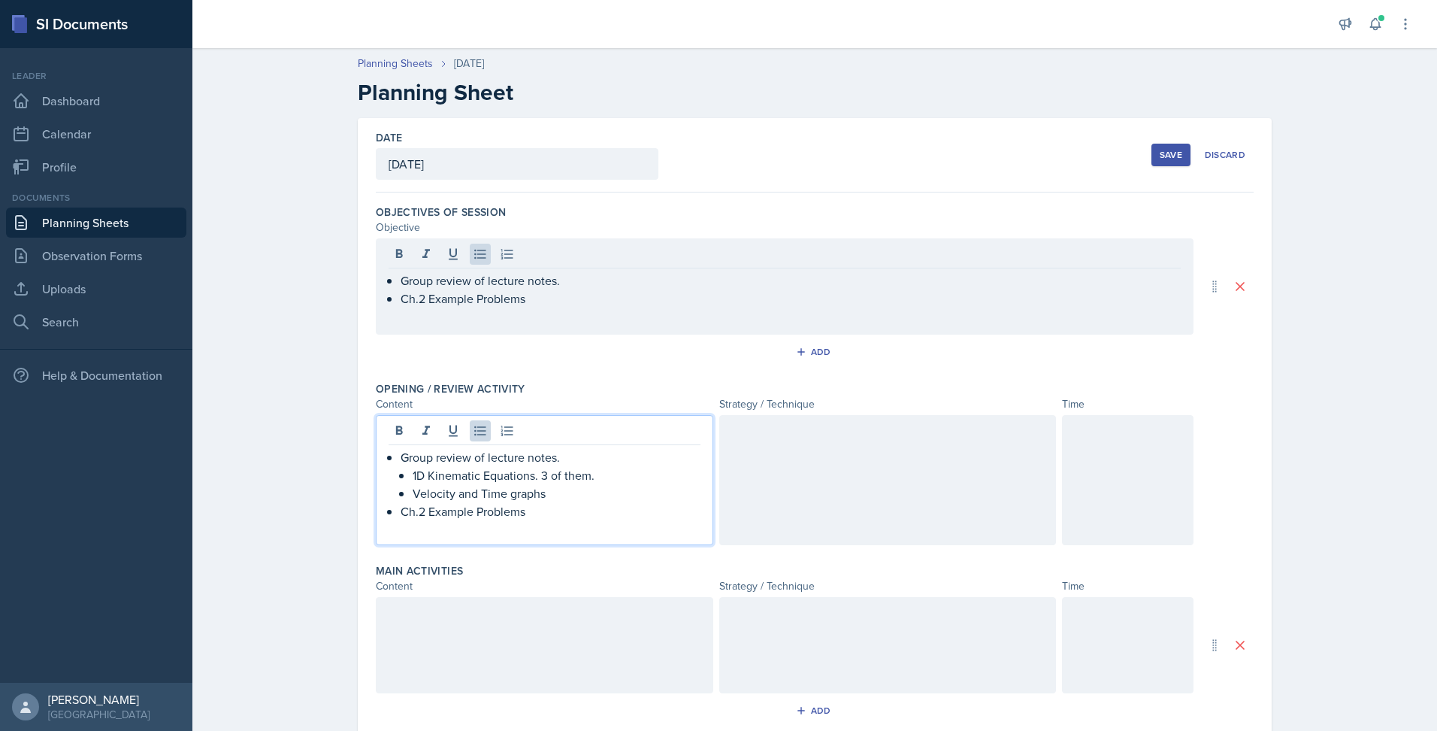
click at [550, 468] on ul "1D Kinematic Equations. 3 of them. Velocity and Time graphs" at bounding box center [557, 484] width 288 height 36
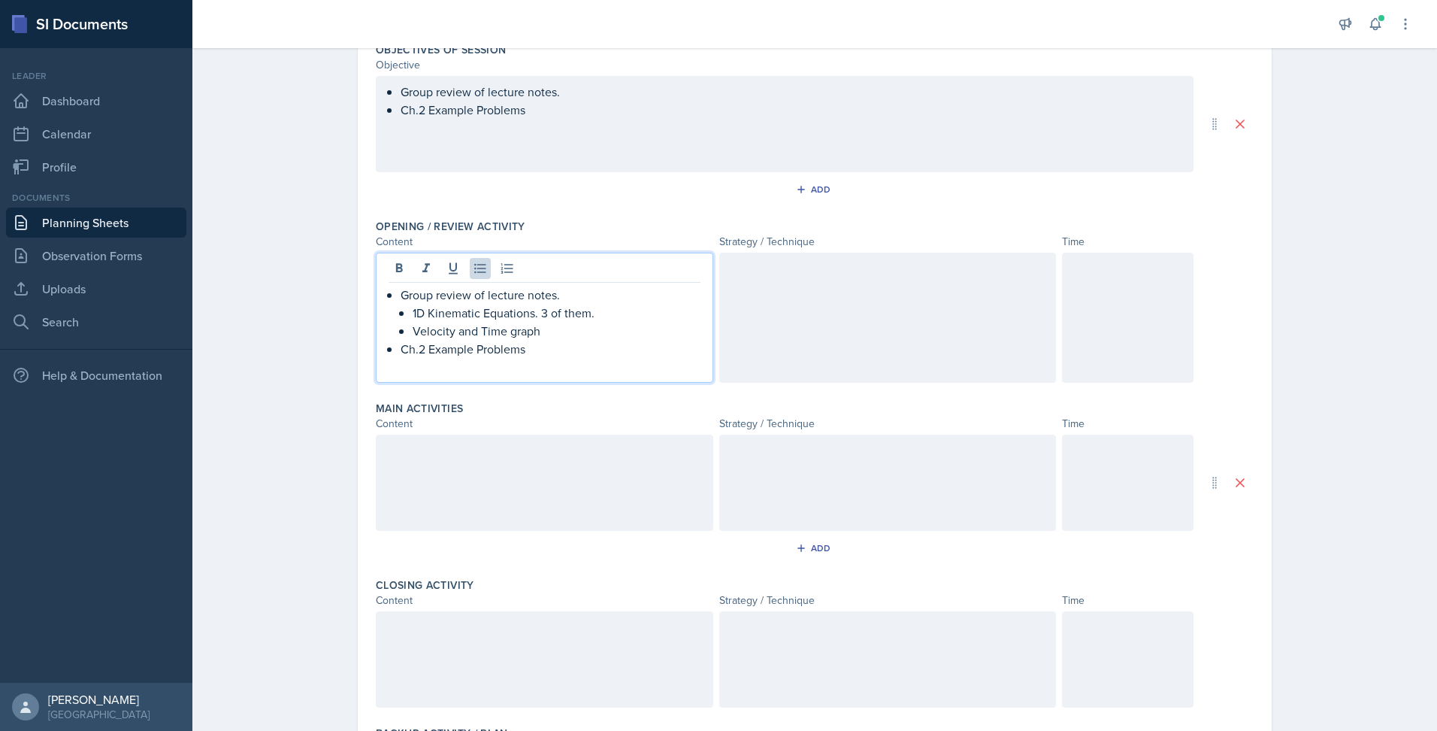
scroll to position [188, 0]
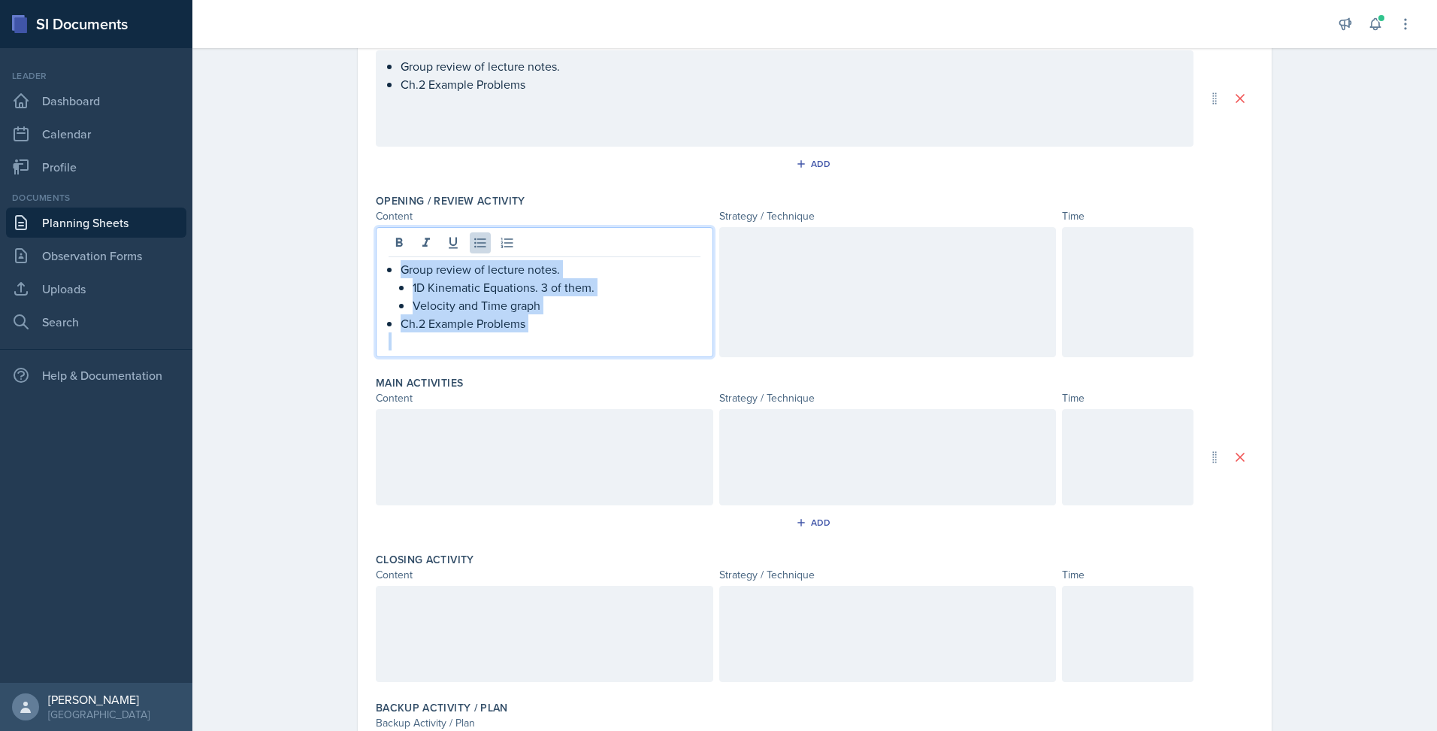
drag, startPoint x: 392, startPoint y: 274, endPoint x: 532, endPoint y: 340, distance: 155.1
click at [532, 340] on div "Group review of lecture notes. 1D Kinematic Equations. 3 of them. Velocity and …" at bounding box center [545, 305] width 312 height 90
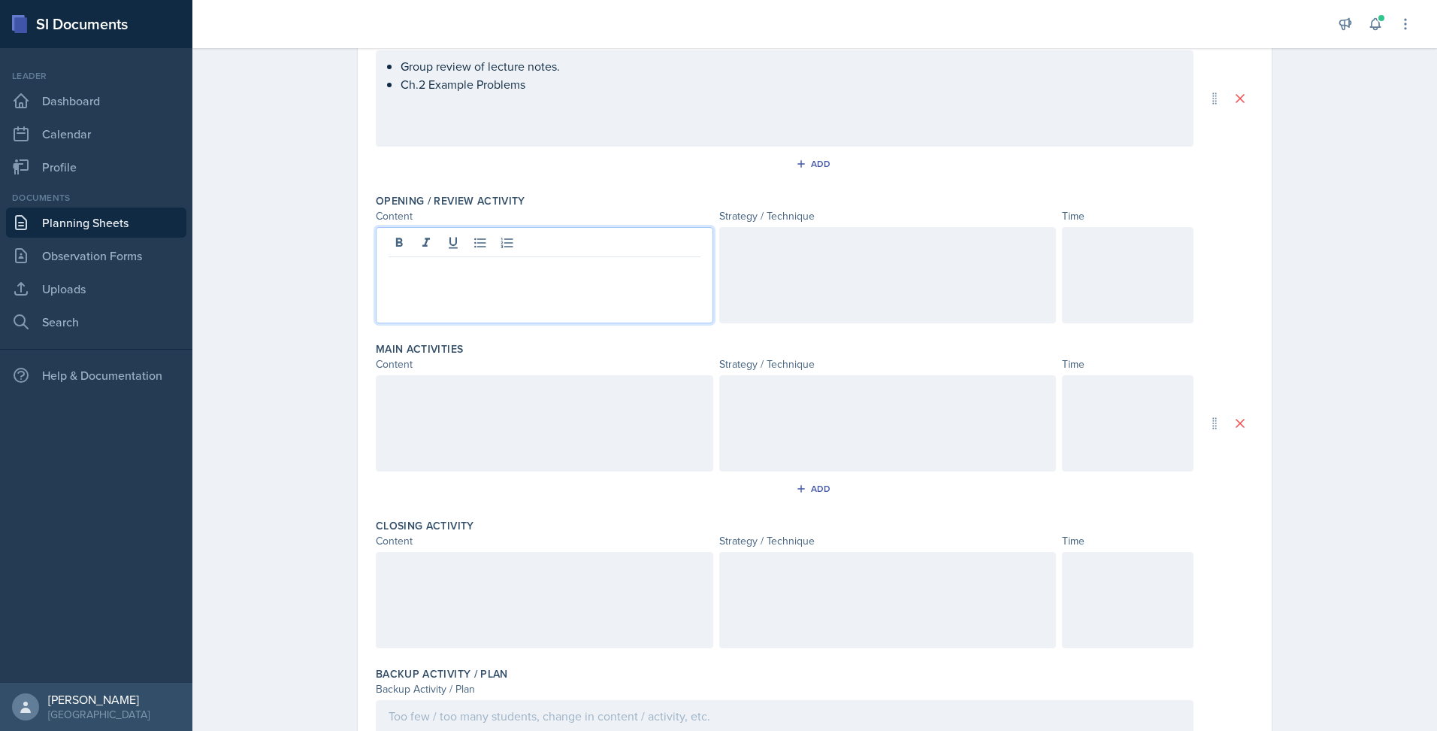
click at [520, 424] on div at bounding box center [545, 423] width 338 height 96
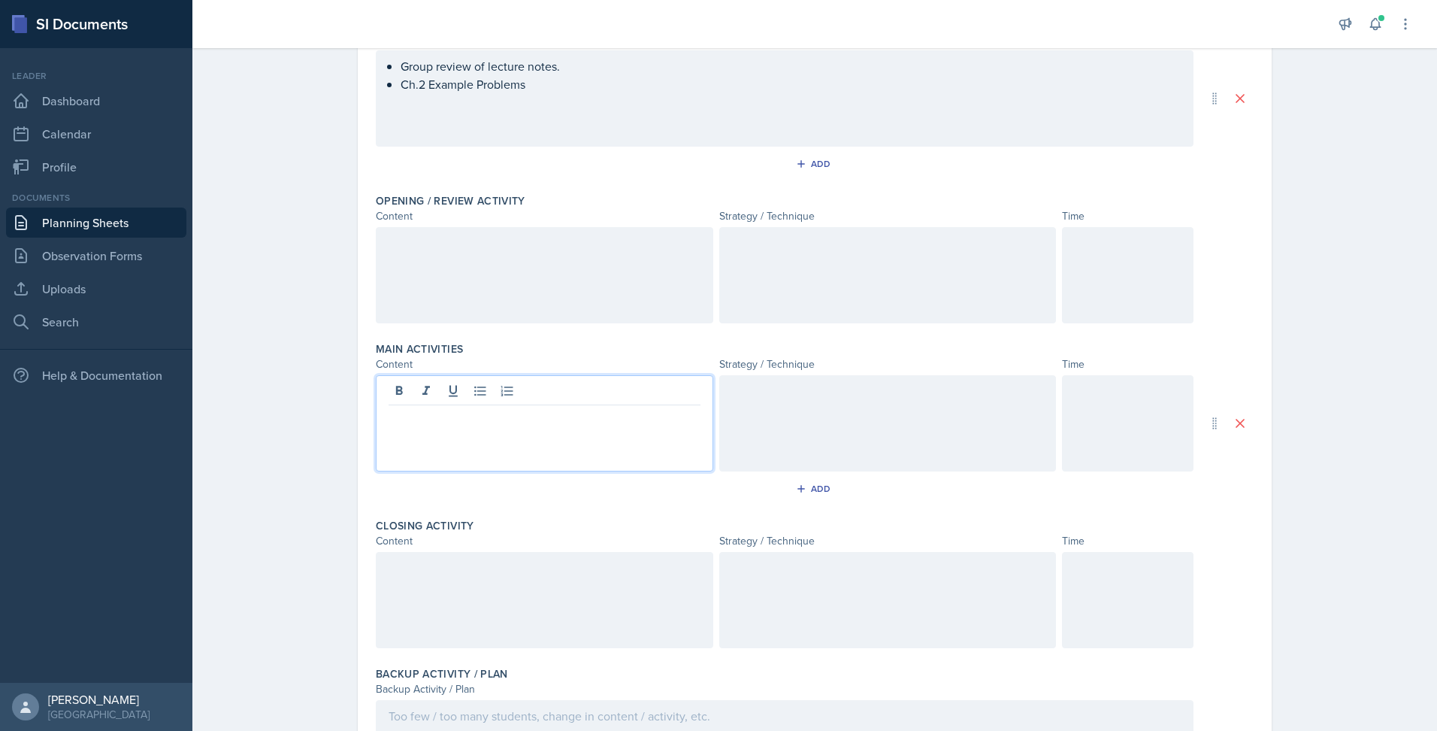
scroll to position [214, 0]
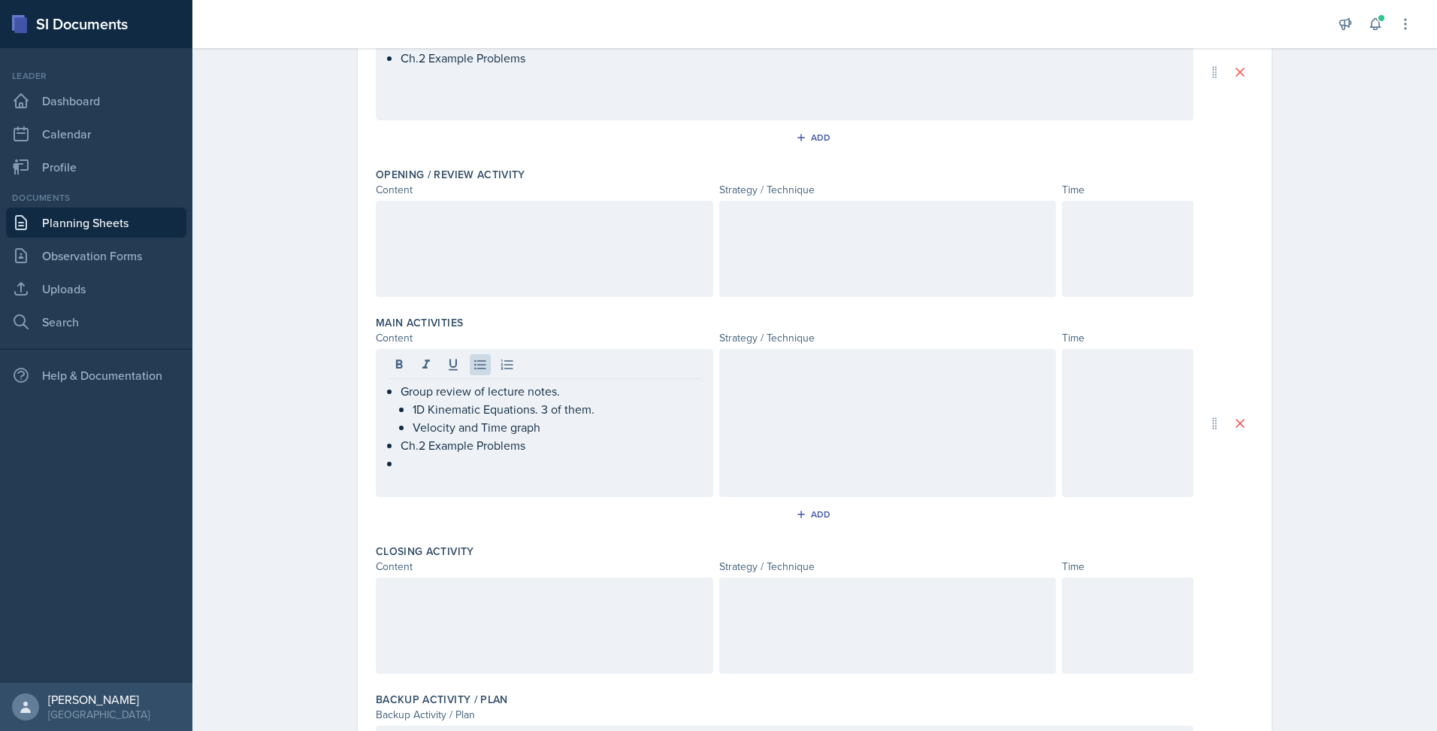
click at [595, 244] on div at bounding box center [545, 249] width 338 height 96
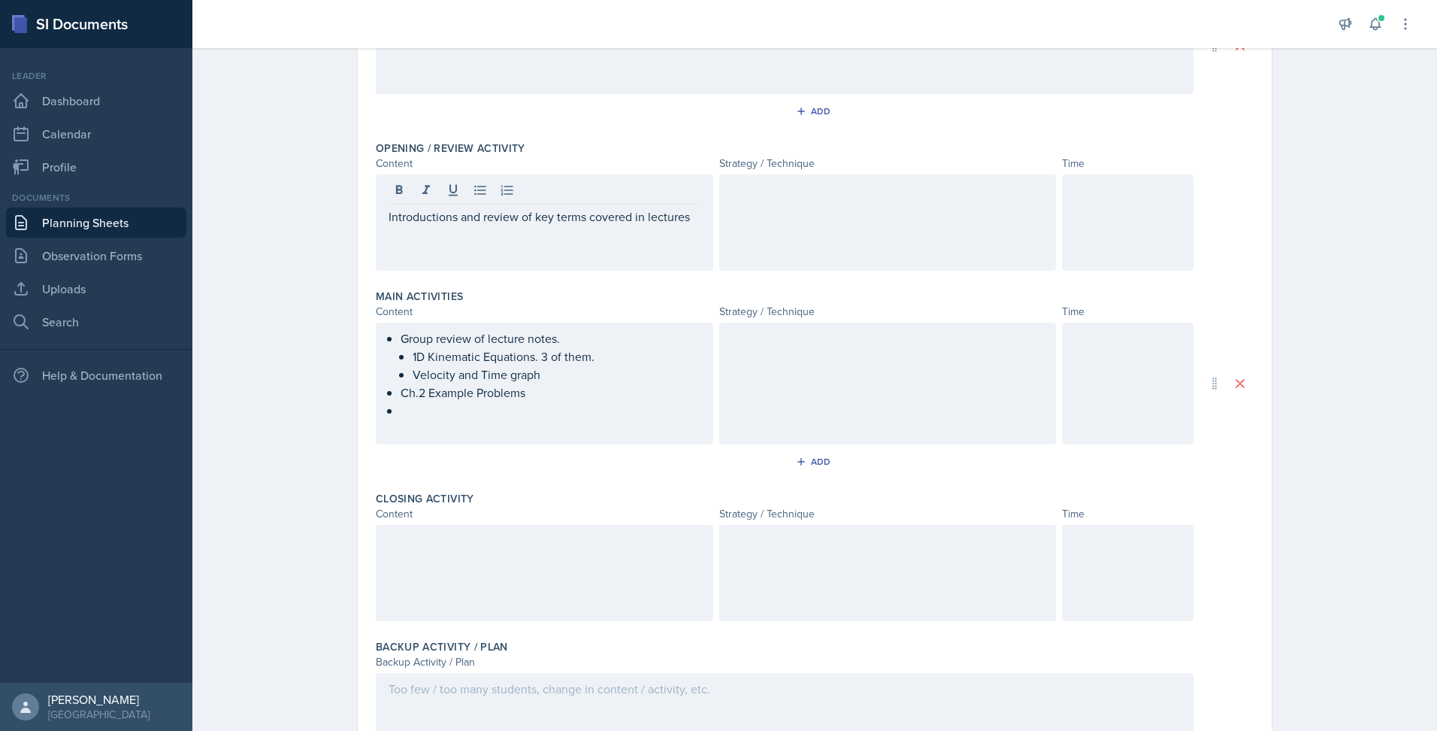
click at [903, 258] on div at bounding box center [888, 222] width 338 height 96
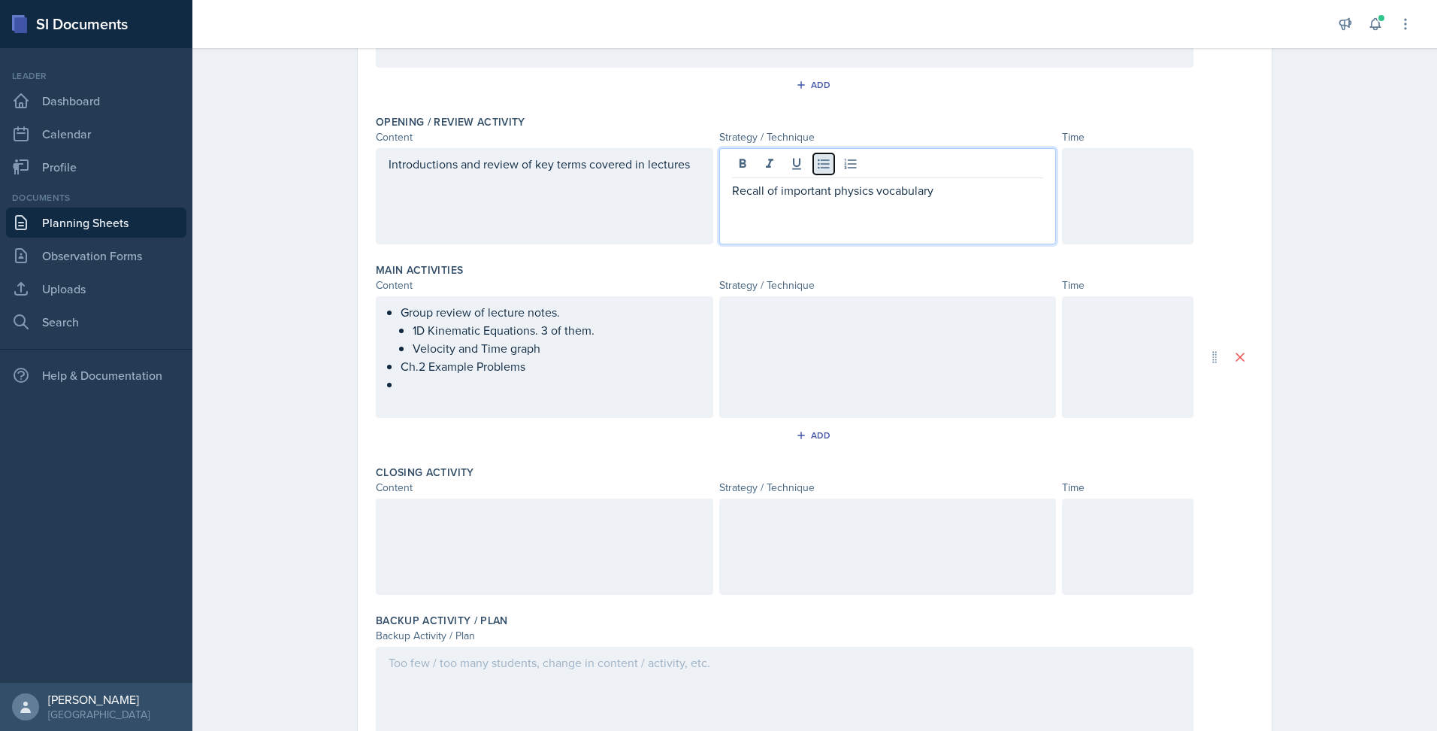
click at [818, 171] on icon at bounding box center [823, 163] width 15 height 15
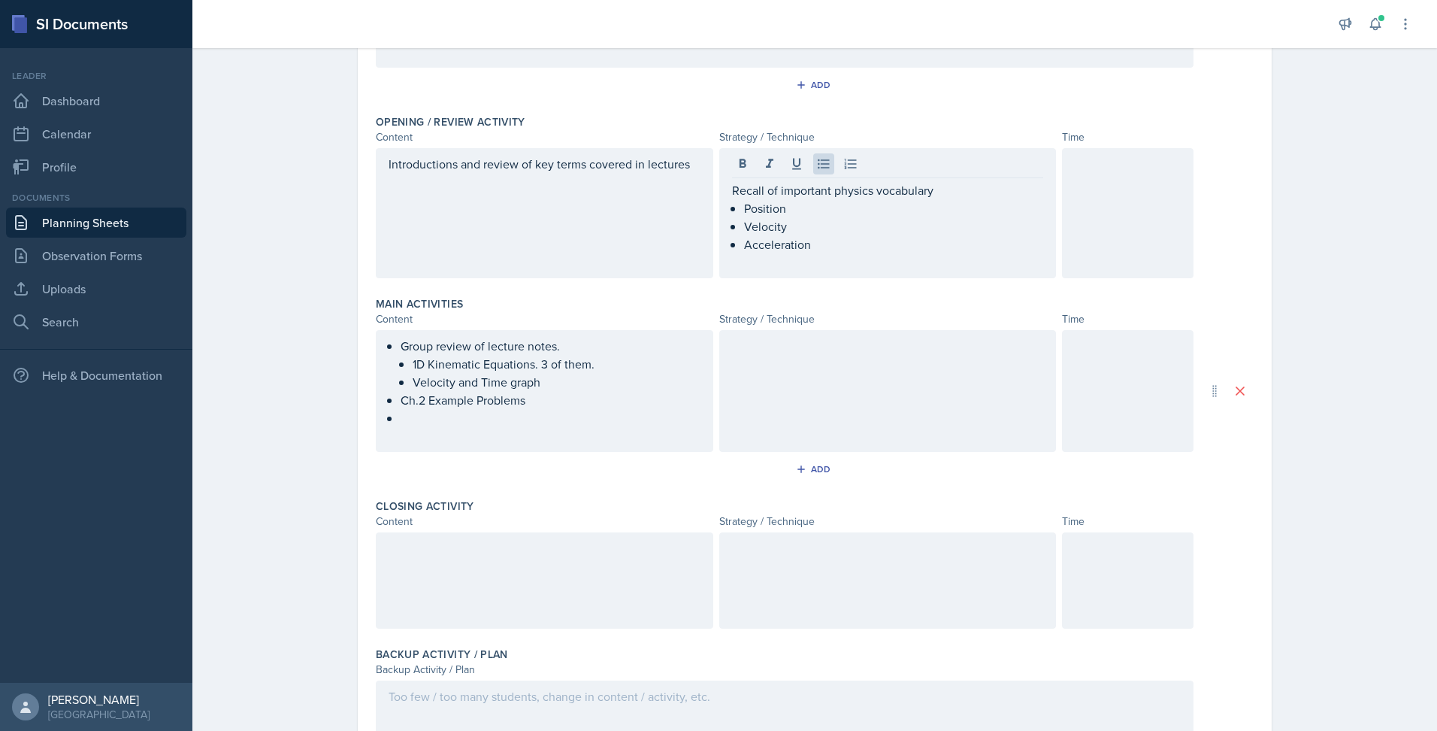
click at [699, 177] on div "Introductions and review of key terms covered in lectures" at bounding box center [545, 213] width 338 height 130
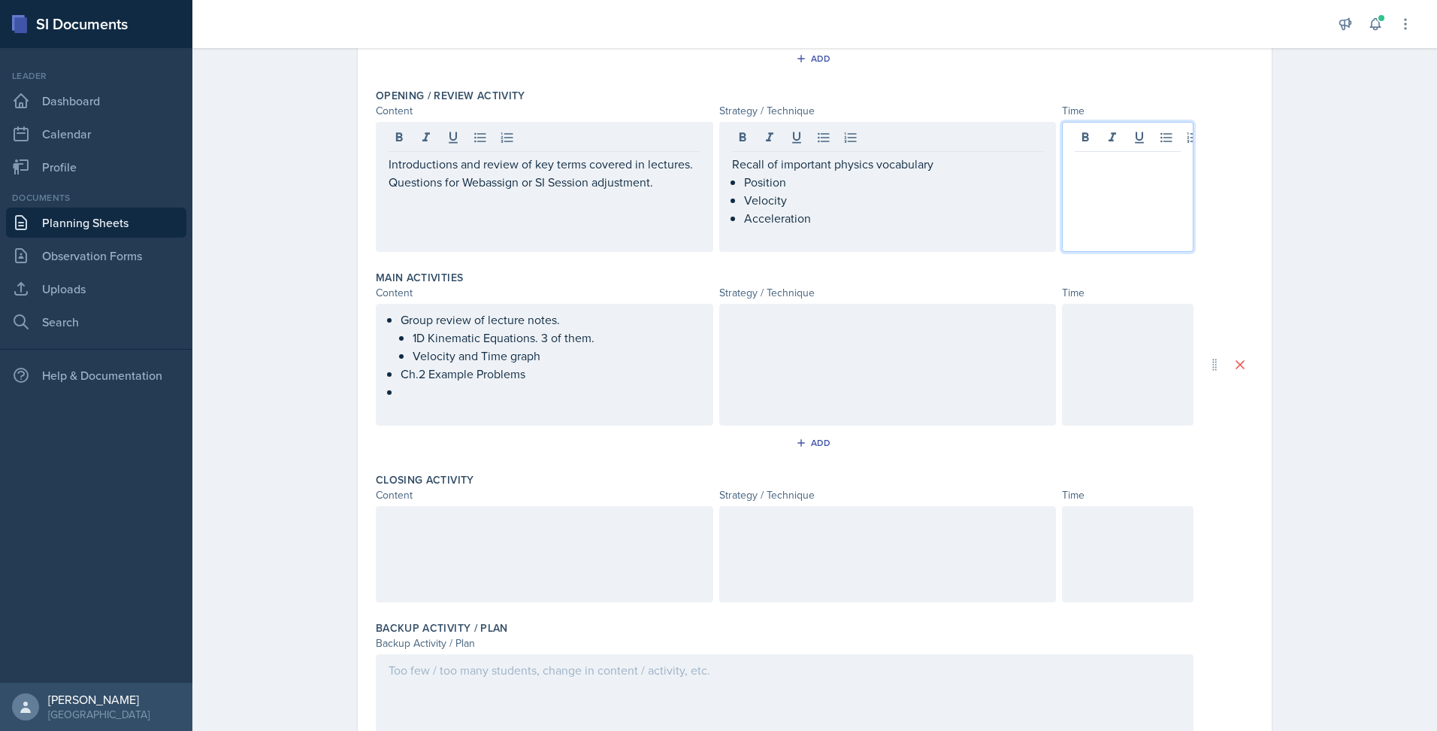
scroll to position [320, 0]
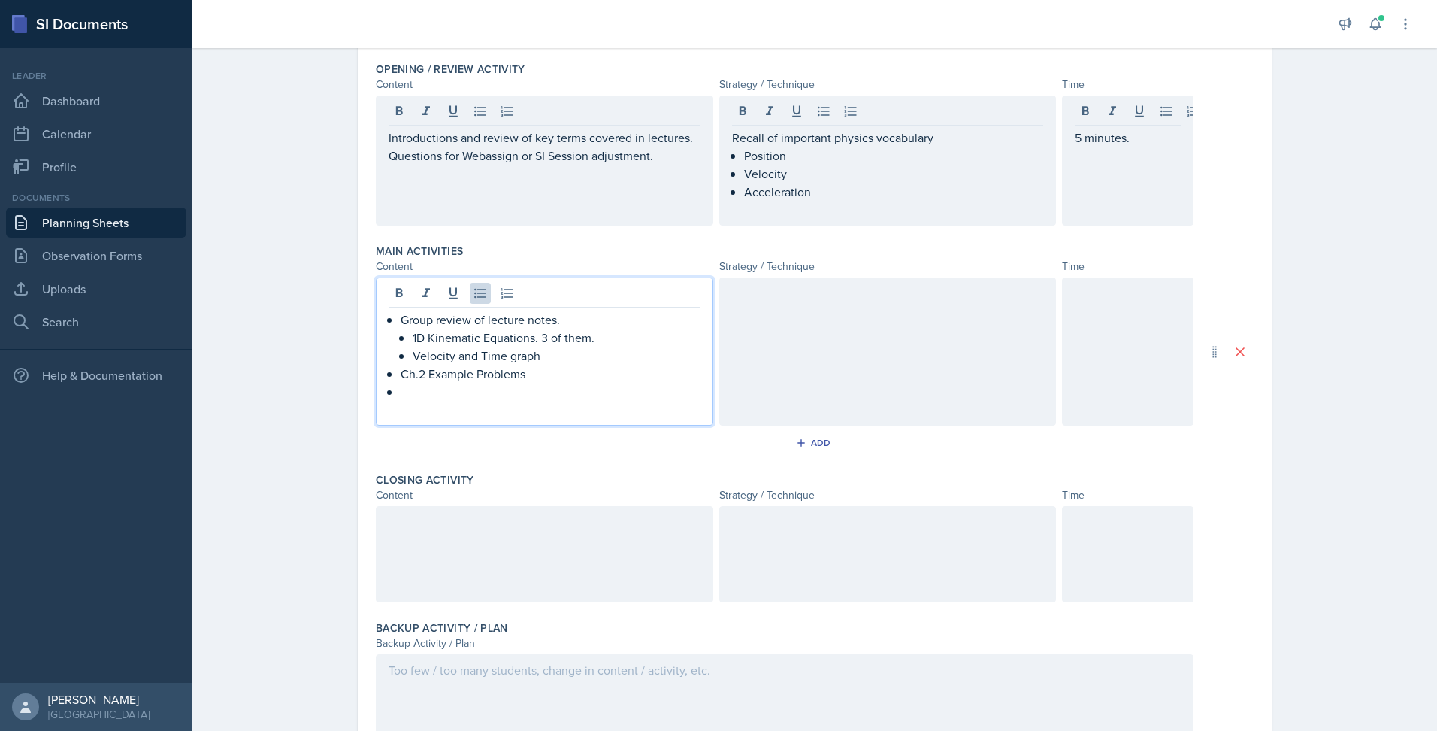
click at [627, 336] on p "1D Kinematic Equations. 3 of them." at bounding box center [557, 338] width 288 height 18
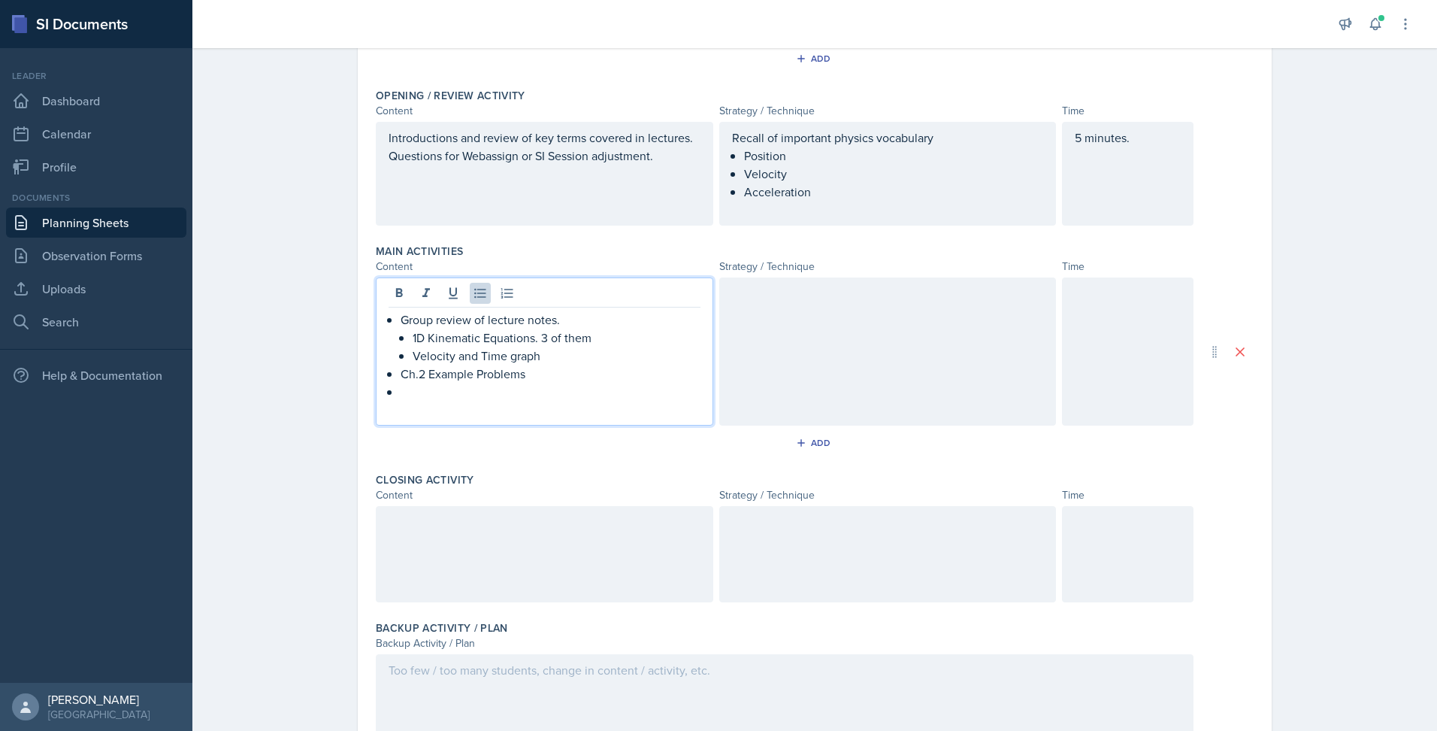
click at [563, 395] on p at bounding box center [551, 392] width 300 height 18
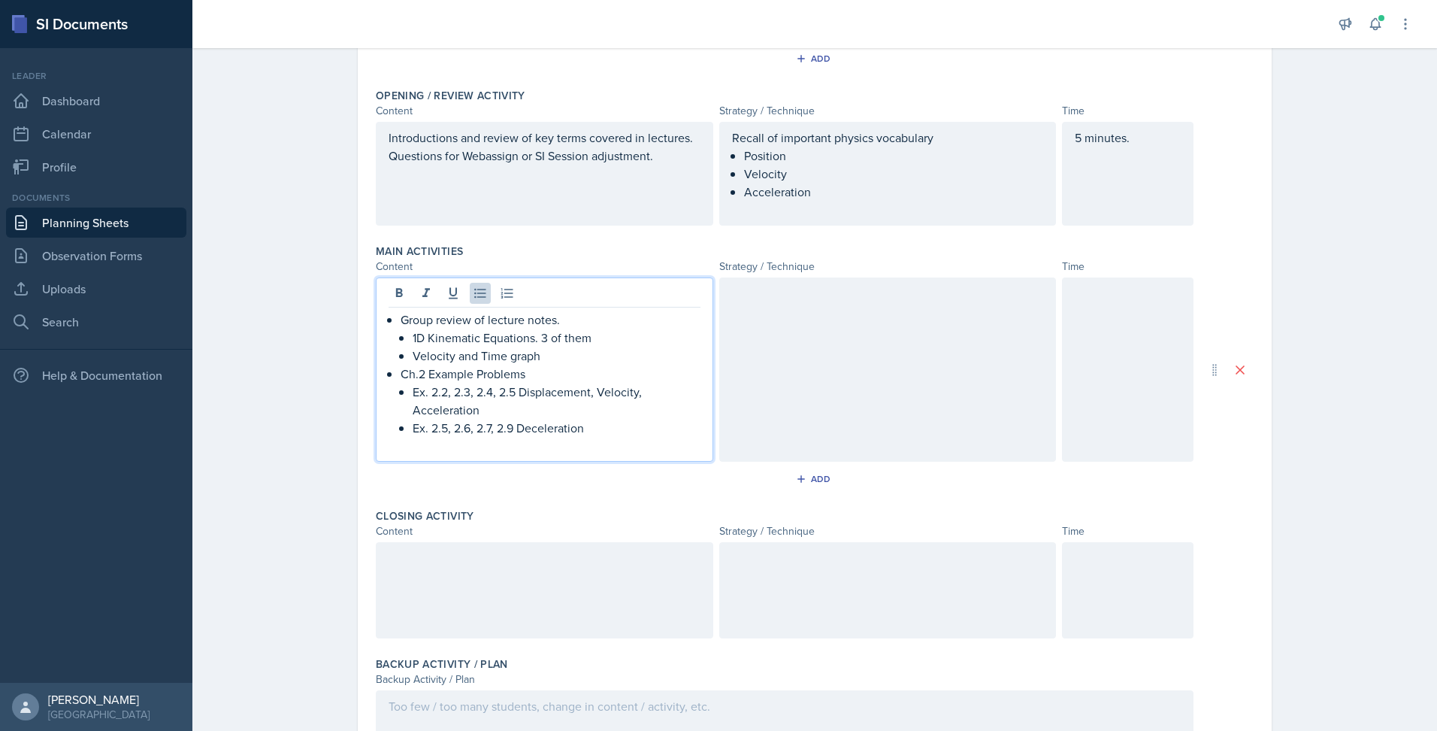
click at [679, 426] on p "Ex. 2.5, 2.6, 2.7, 2.9 Deceleration" at bounding box center [557, 428] width 288 height 18
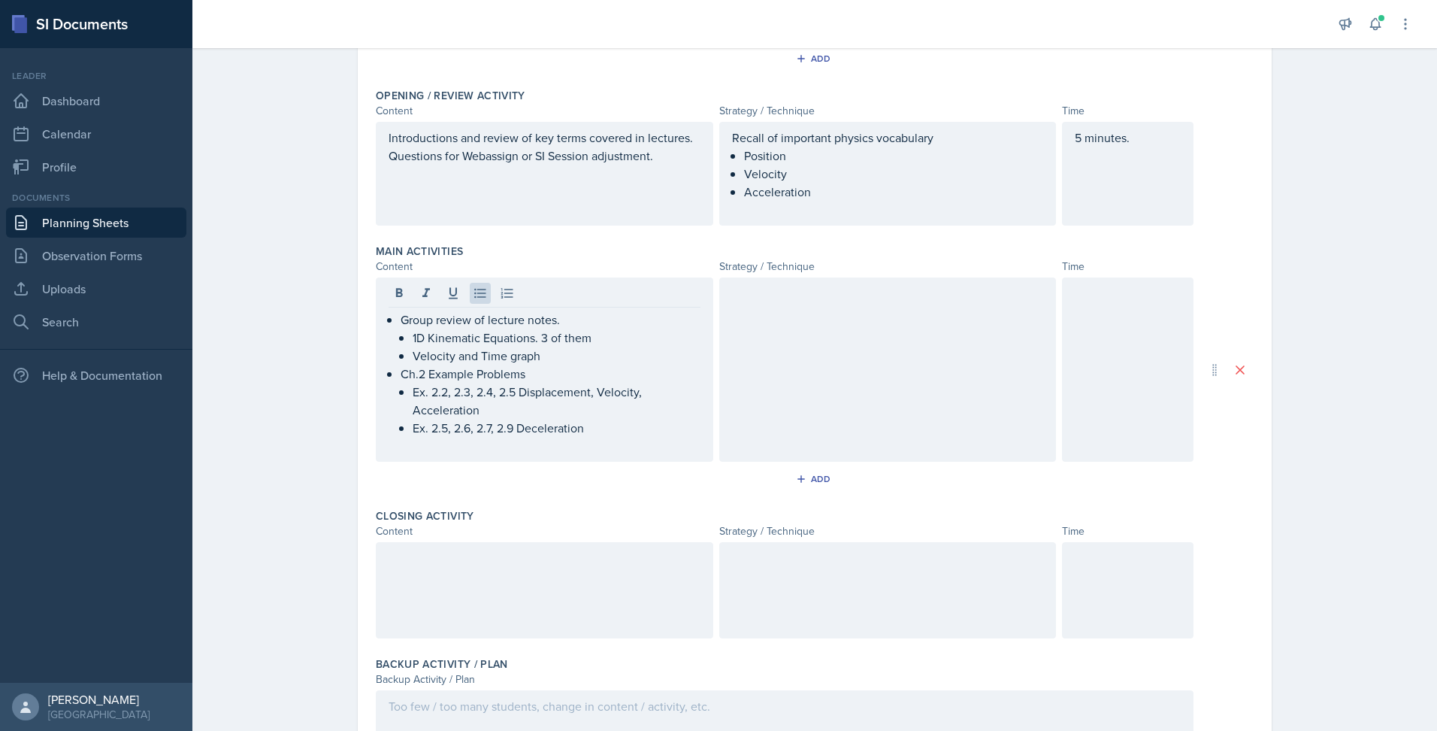
click at [819, 362] on div at bounding box center [888, 369] width 338 height 184
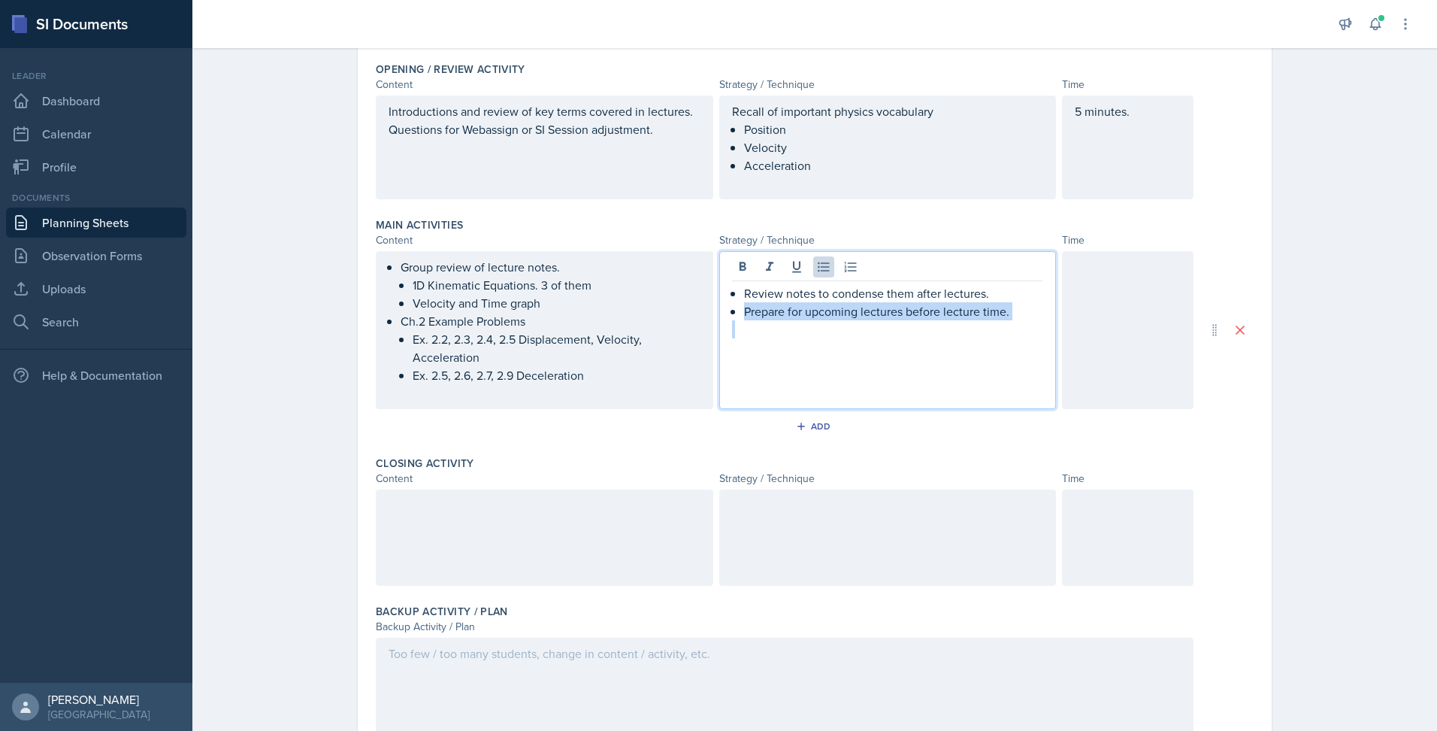
drag, startPoint x: 741, startPoint y: 314, endPoint x: 823, endPoint y: 338, distance: 85.4
click at [823, 338] on div "Review notes to condense them after lectures. Prepare for upcoming lectures bef…" at bounding box center [888, 330] width 338 height 158
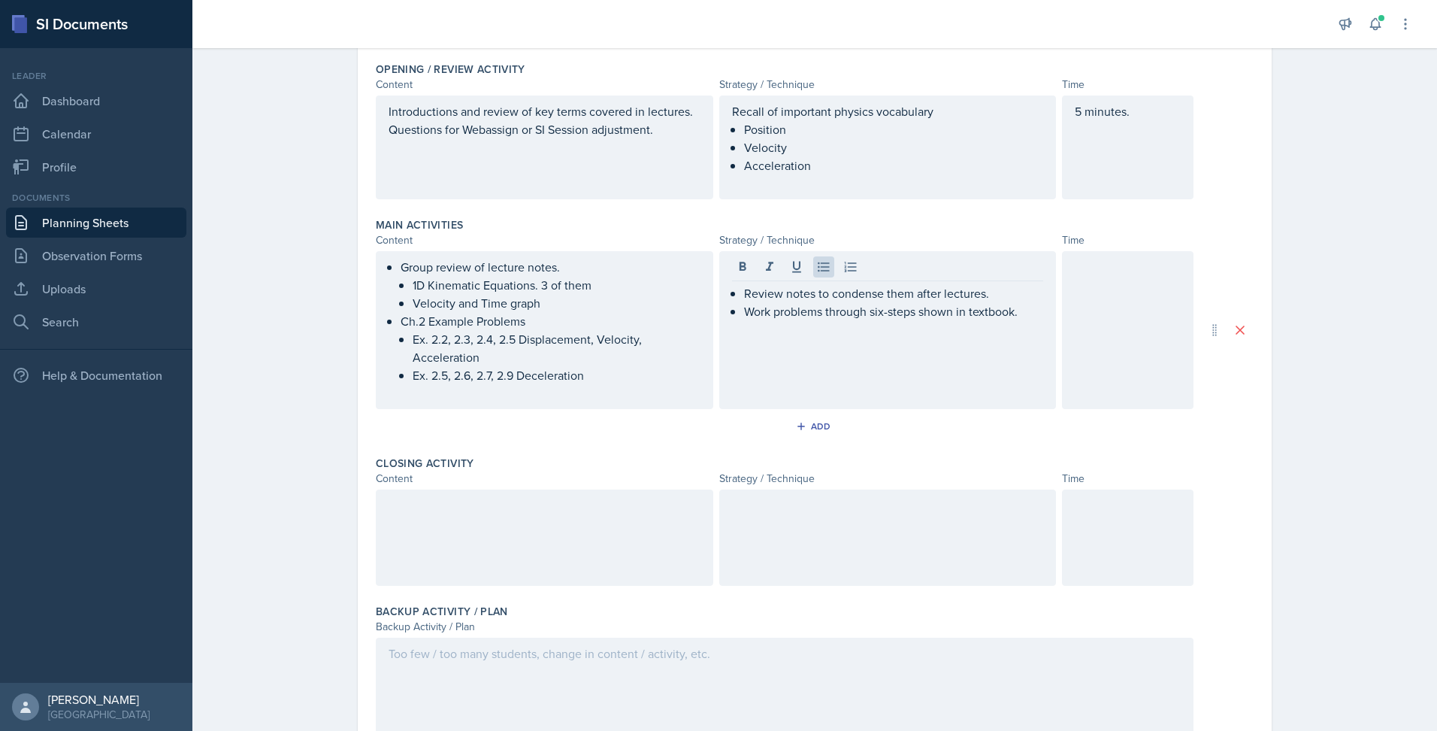
click at [1086, 338] on div at bounding box center [1128, 330] width 132 height 158
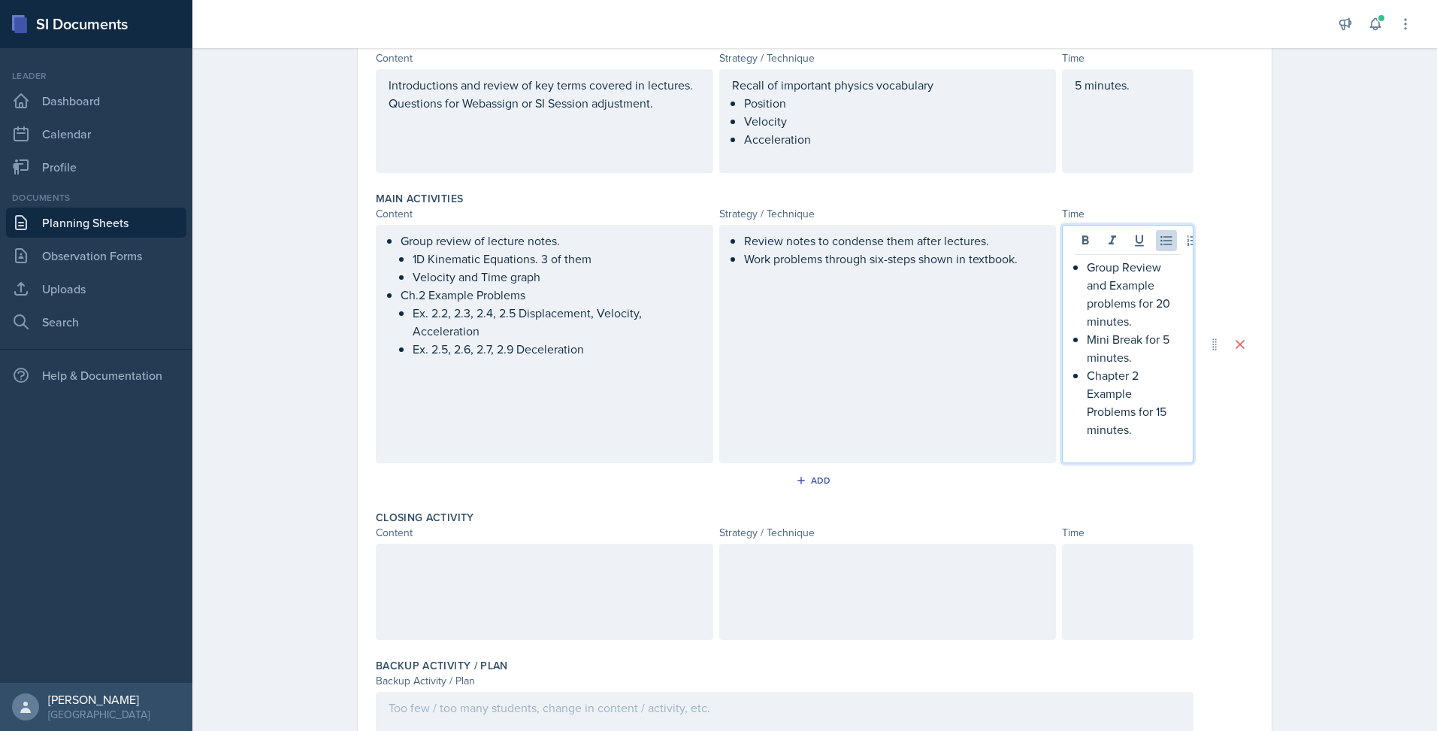
click at [1113, 298] on p "Group Review and Example problems for 20 minutes." at bounding box center [1134, 294] width 94 height 72
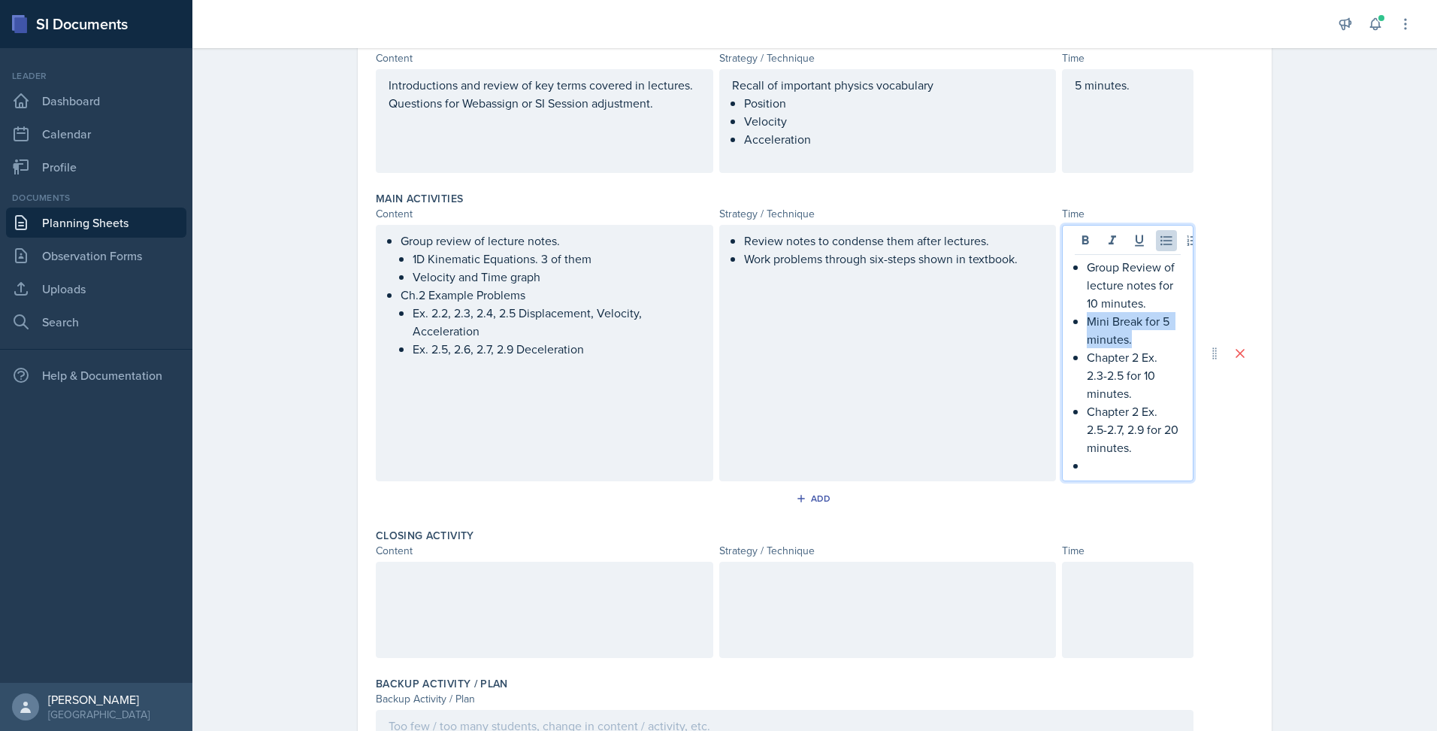
copy p "Mini Break for 5 minutes."
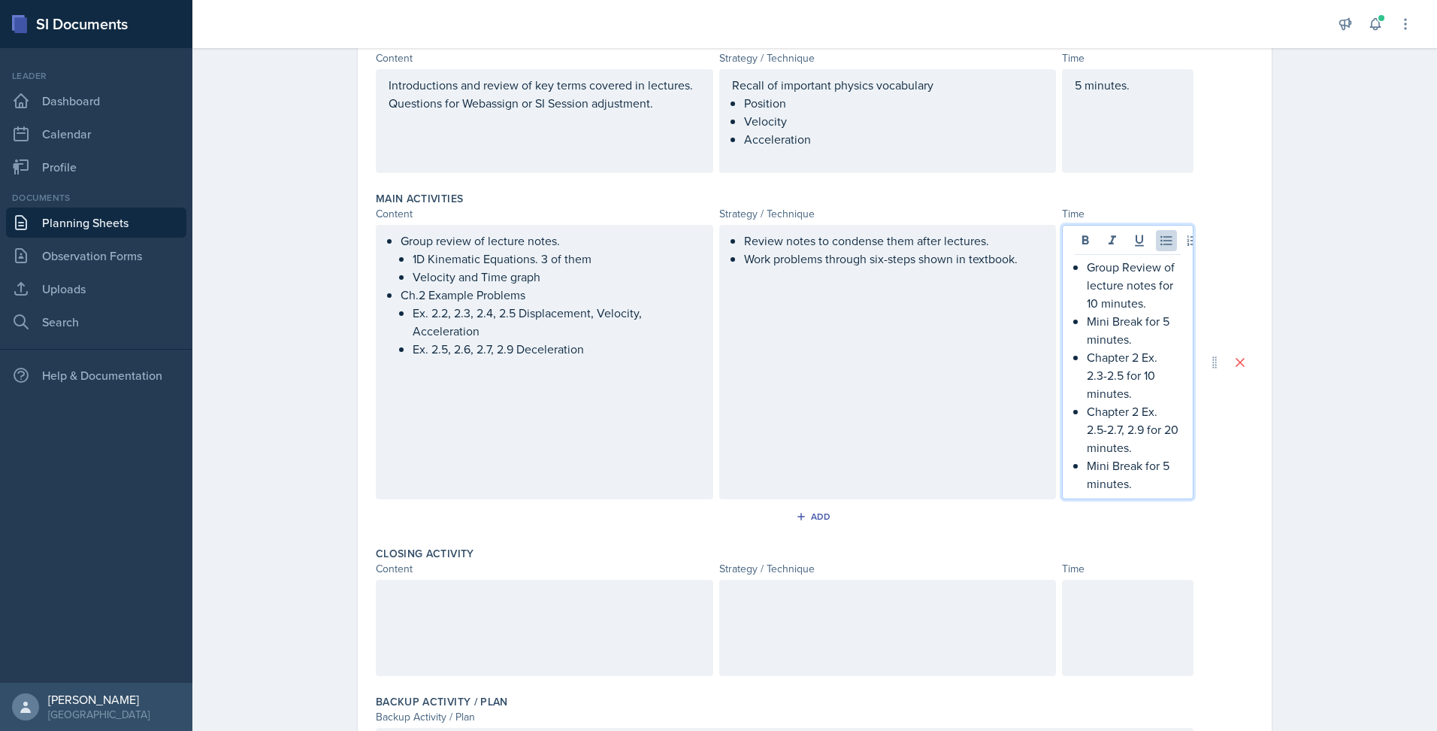
click at [429, 587] on div at bounding box center [545, 628] width 338 height 96
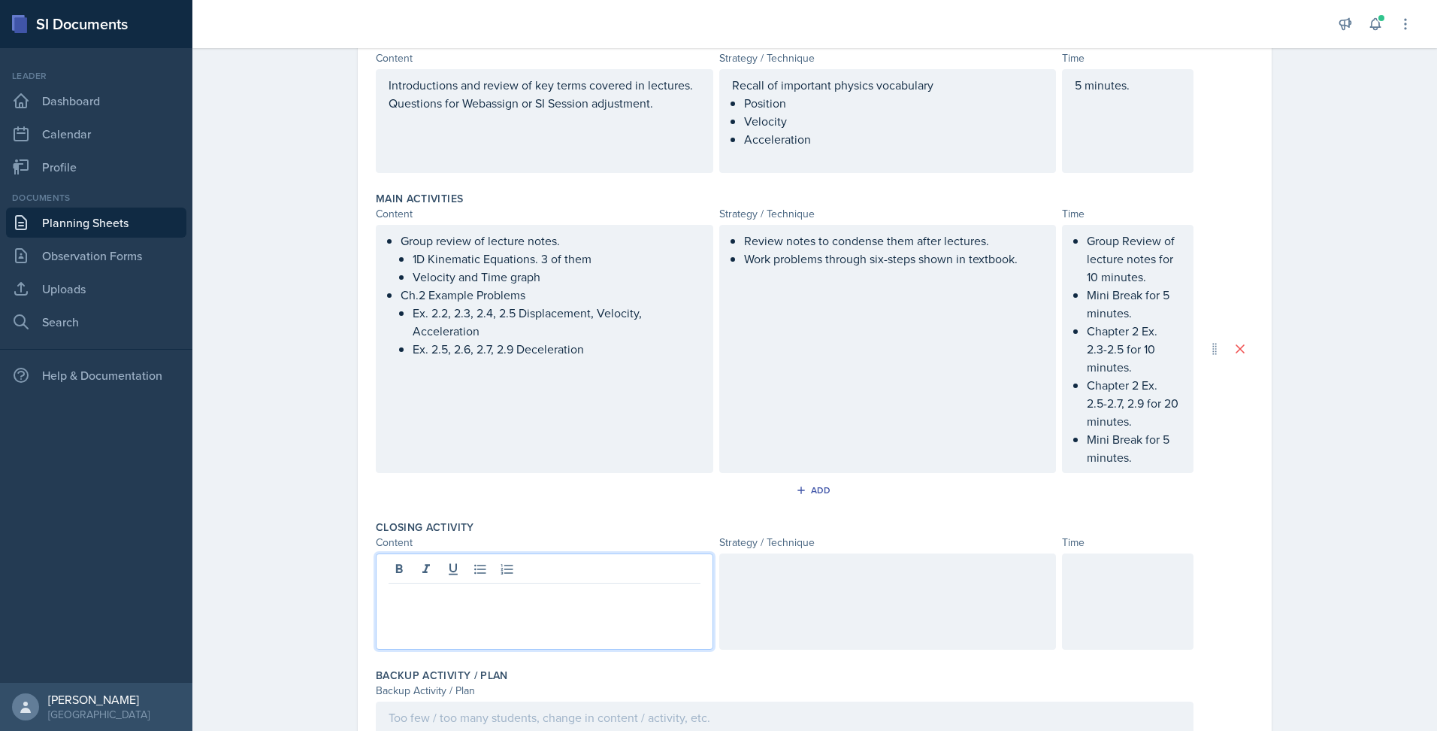
scroll to position [320, 0]
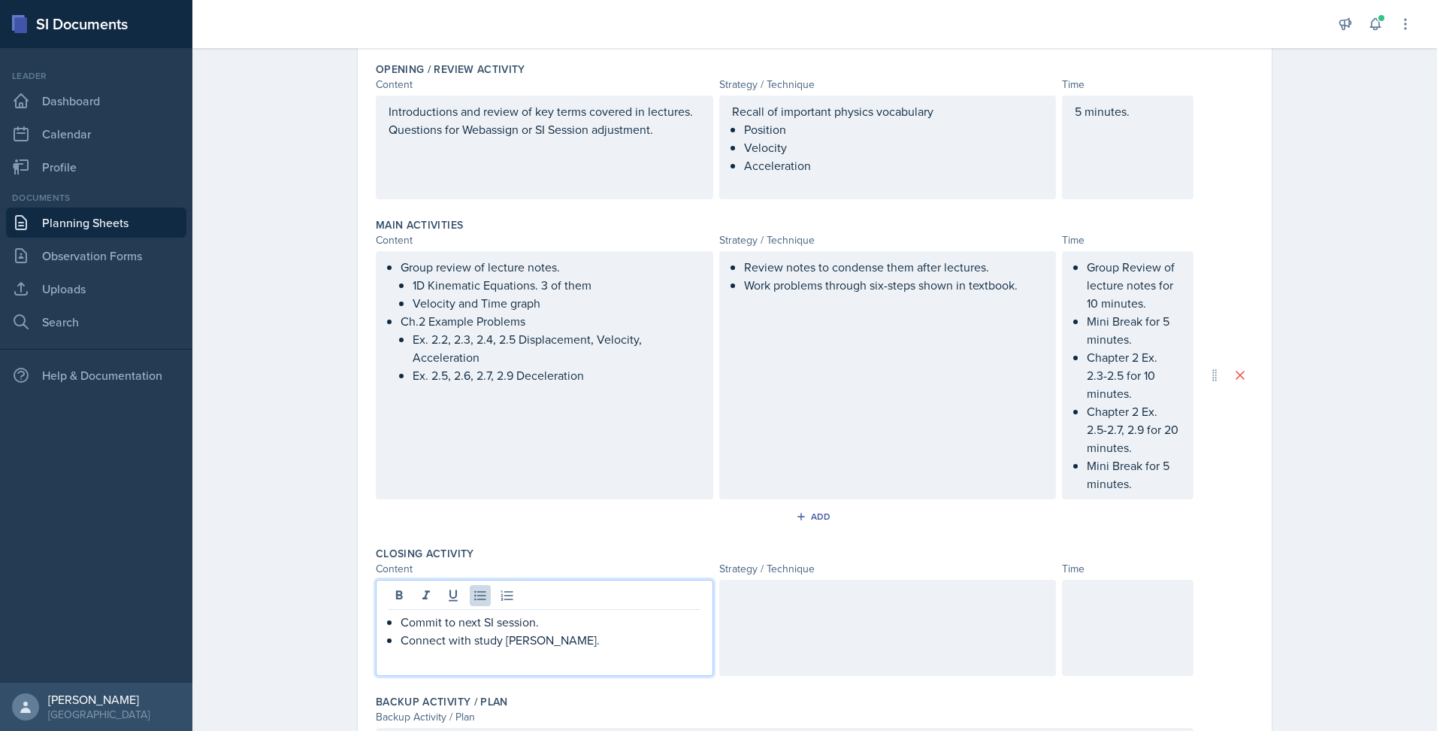
click at [935, 621] on div at bounding box center [888, 628] width 338 height 96
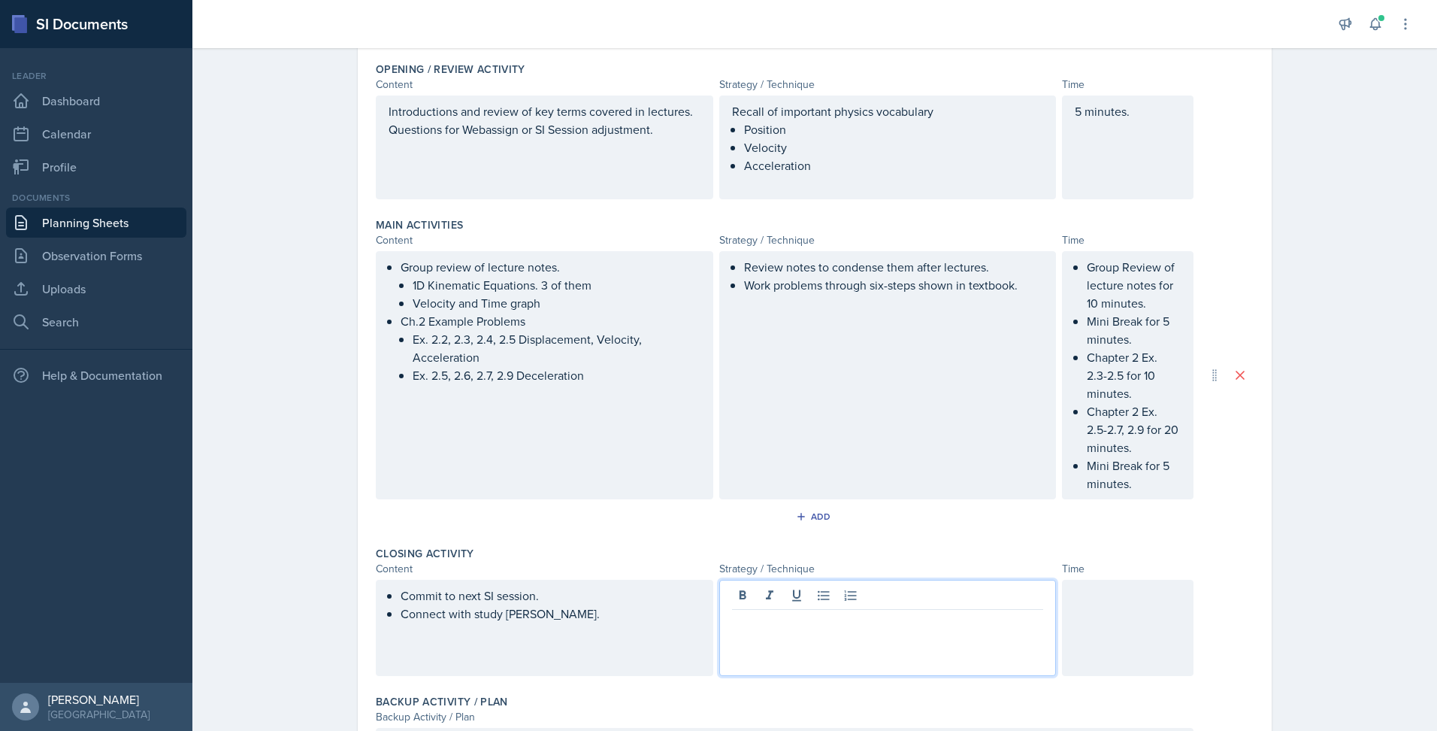
scroll to position [346, 0]
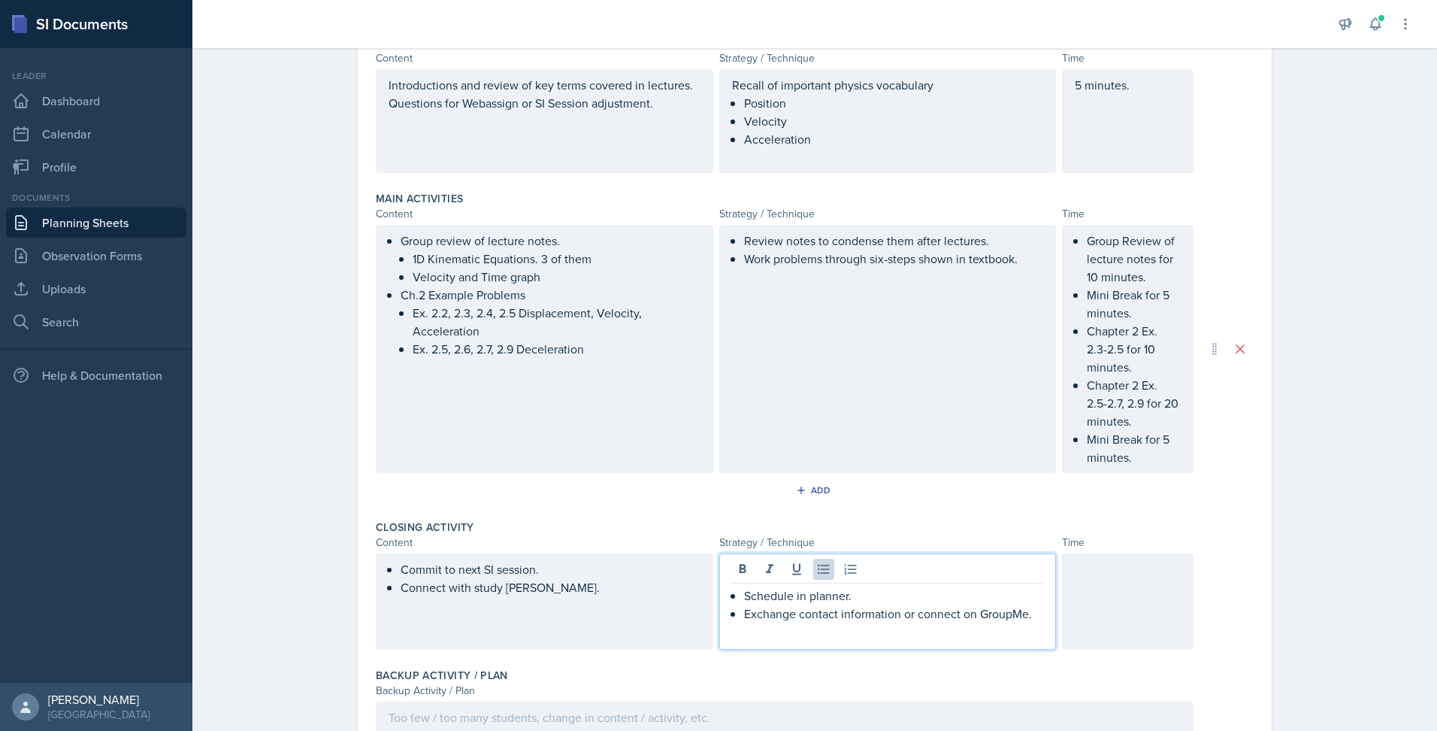
click at [1101, 601] on div at bounding box center [1128, 601] width 132 height 96
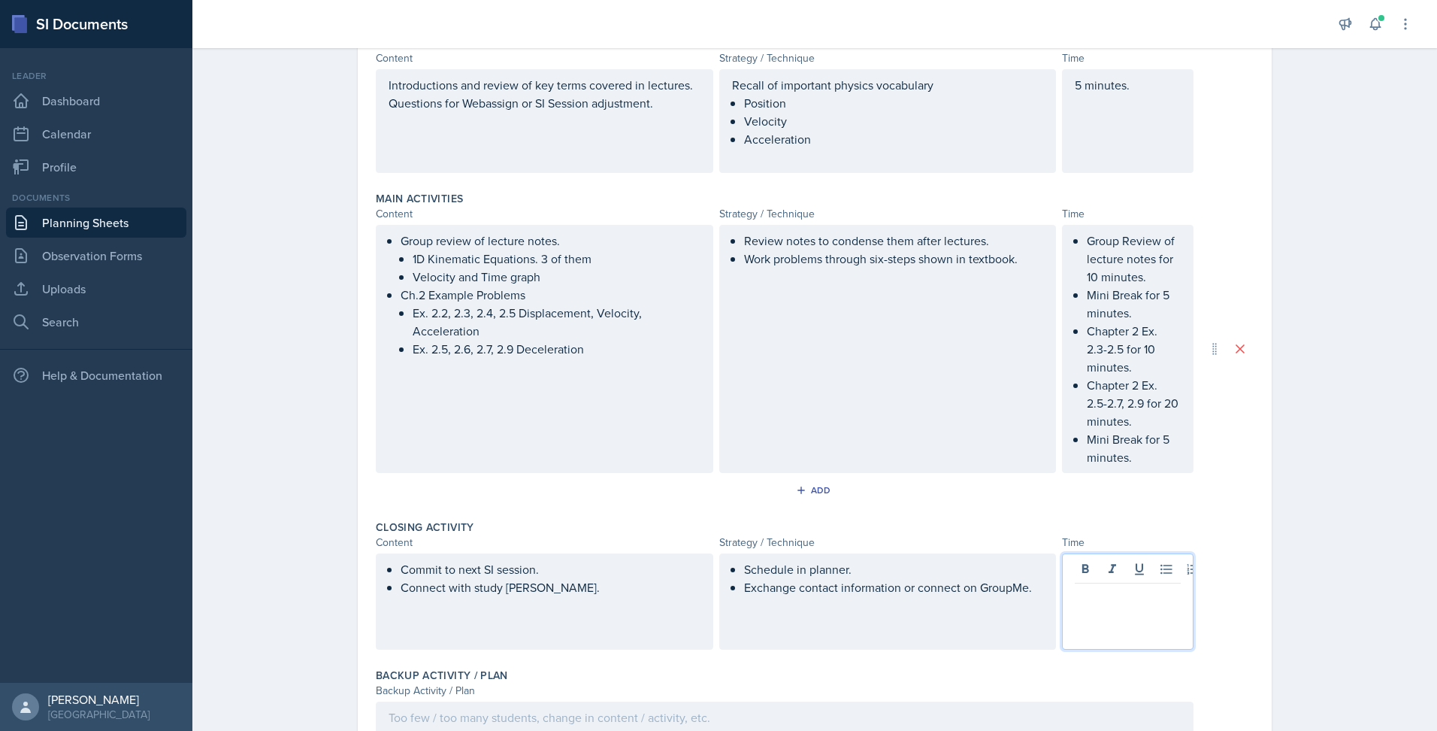
scroll to position [372, 0]
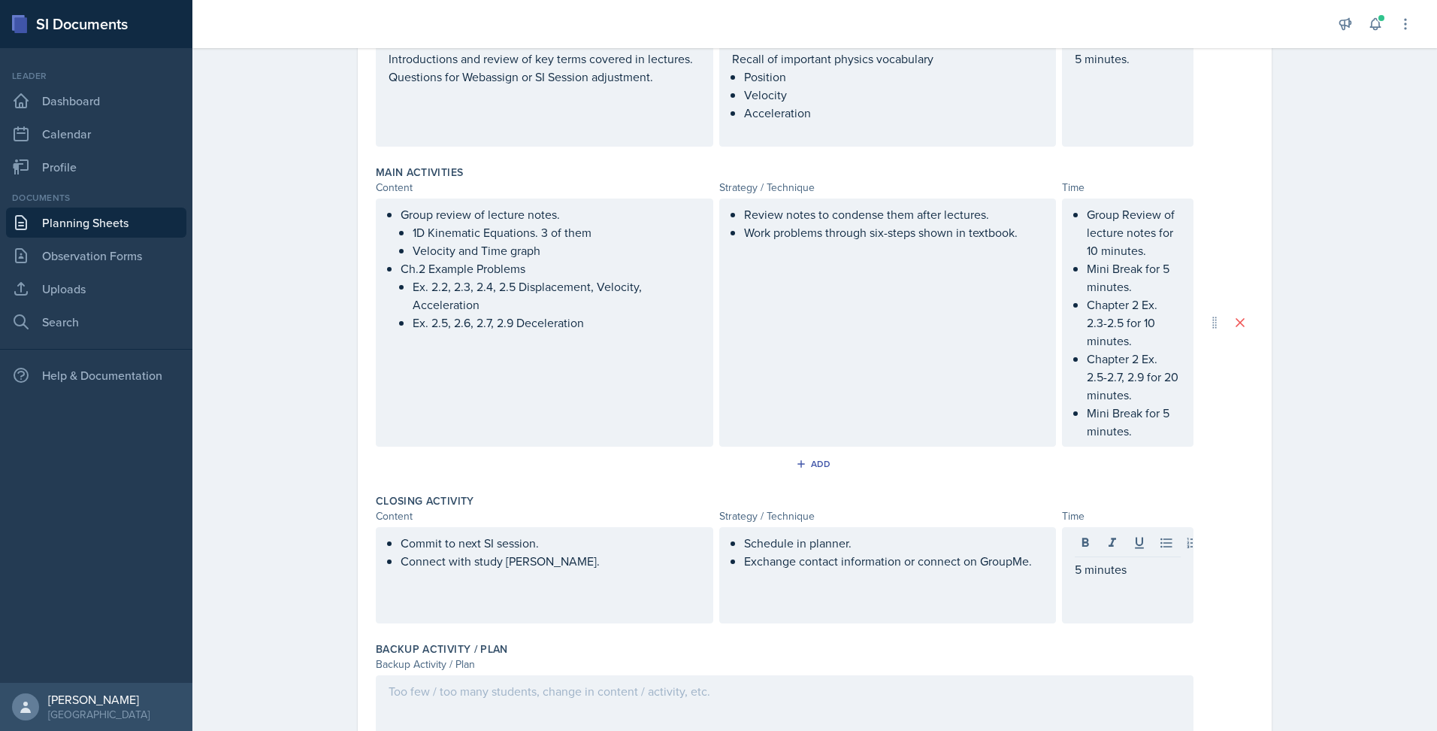
click at [1228, 601] on div "Commit to next SI session. Connect with study buddy. Schedule in planner. Excha…" at bounding box center [815, 575] width 878 height 96
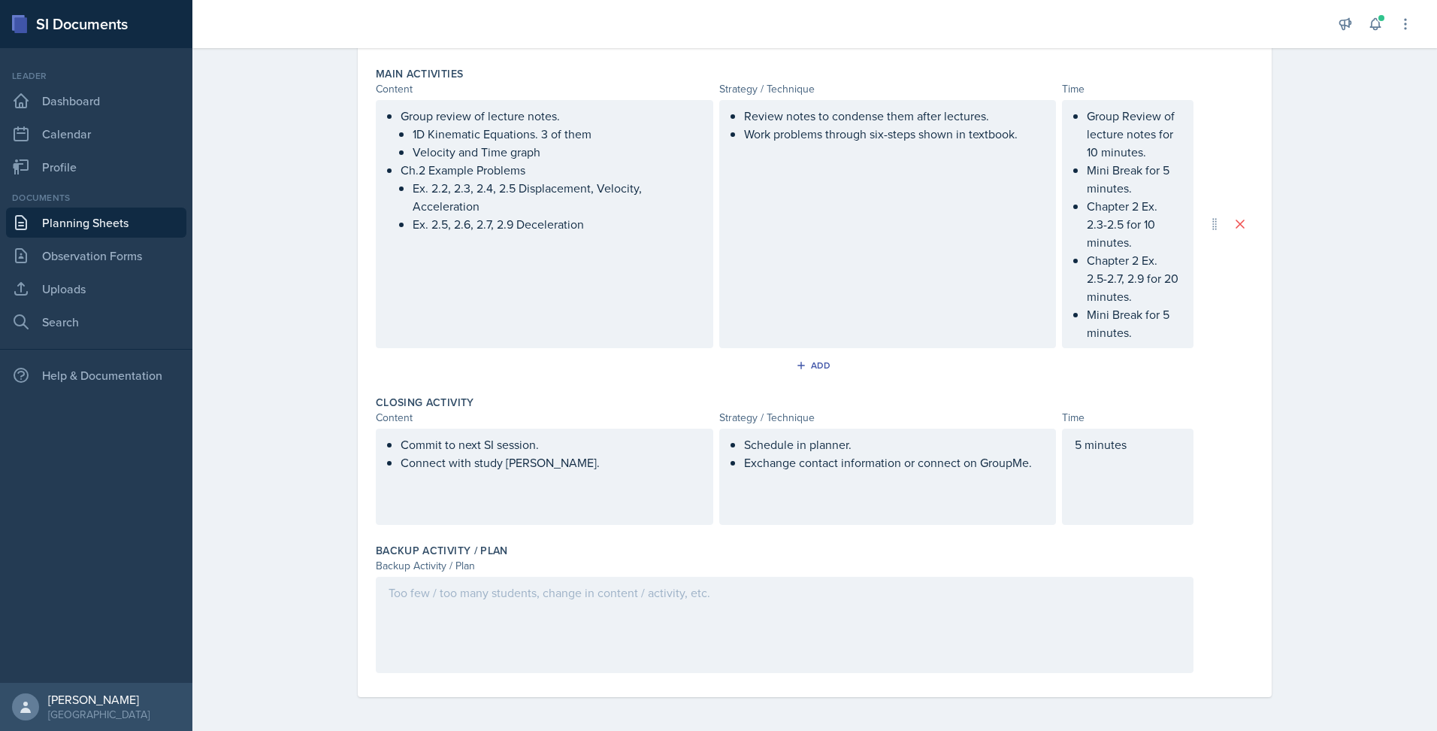
scroll to position [473, 0]
click at [710, 632] on div at bounding box center [785, 622] width 818 height 96
click at [376, 617] on div "oo few, then Zoom recording that goes over lecture examples, chapter 2 example …" at bounding box center [785, 622] width 818 height 96
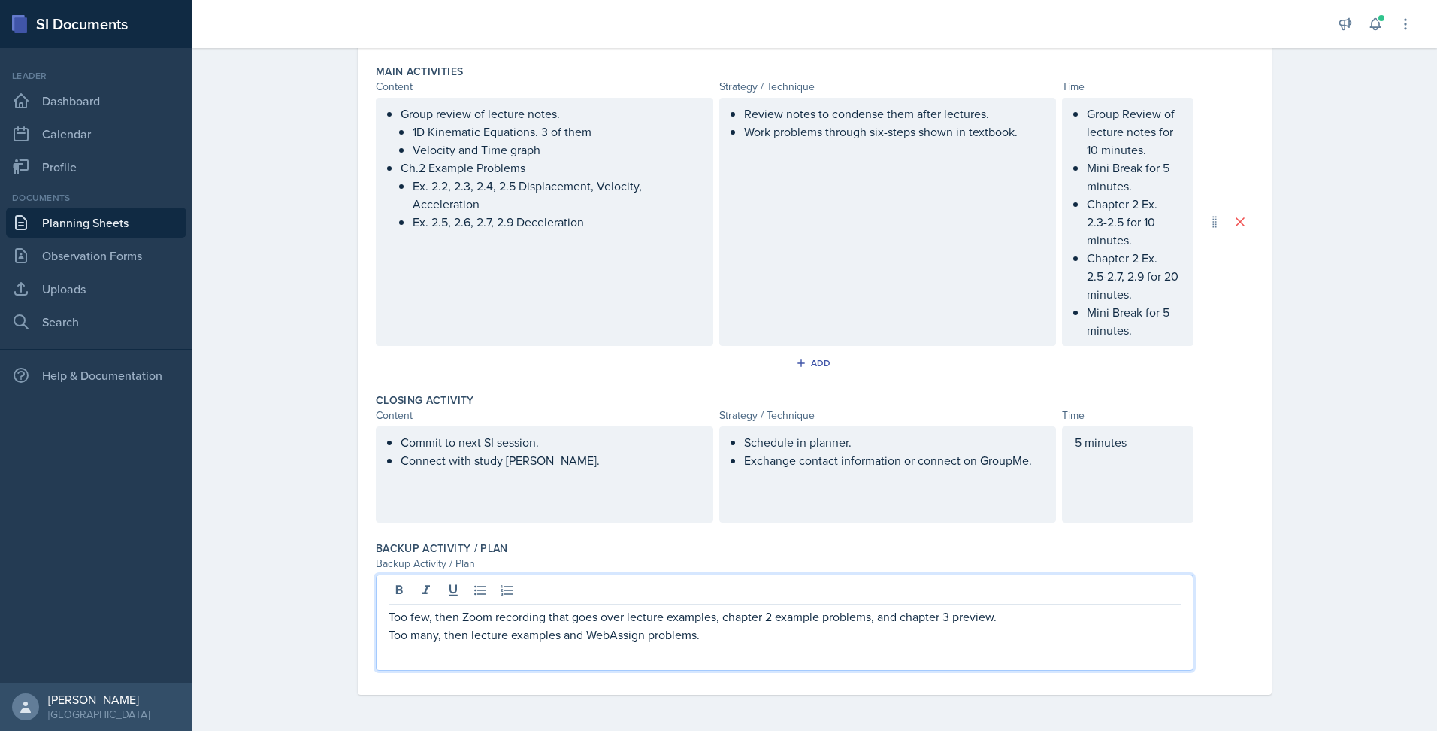
click at [457, 618] on p "Too few, then Zoom recording that goes over lecture examples, chapter 2 example…" at bounding box center [785, 616] width 792 height 18
click at [542, 616] on p "Too few, then Zoom recording that goes over lecture examples, chapter 2 example…" at bounding box center [785, 616] width 792 height 18
click at [751, 634] on p "Too many, then break into smaller groups and WebAssign problems." at bounding box center [785, 634] width 792 height 18
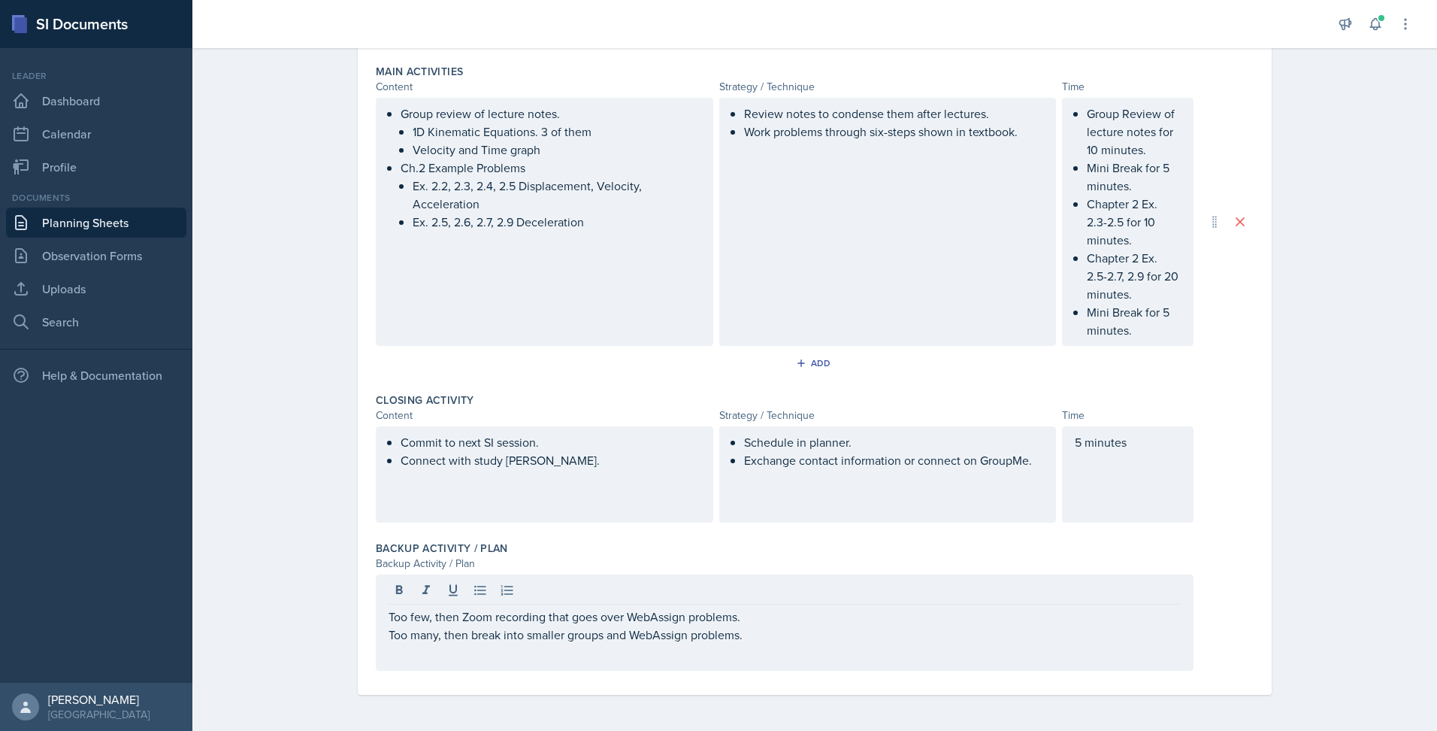
click at [1233, 535] on div "Backup Activity / Plan Backup Activity / Plan Too few, then Zoom recording that…" at bounding box center [815, 609] width 878 height 148
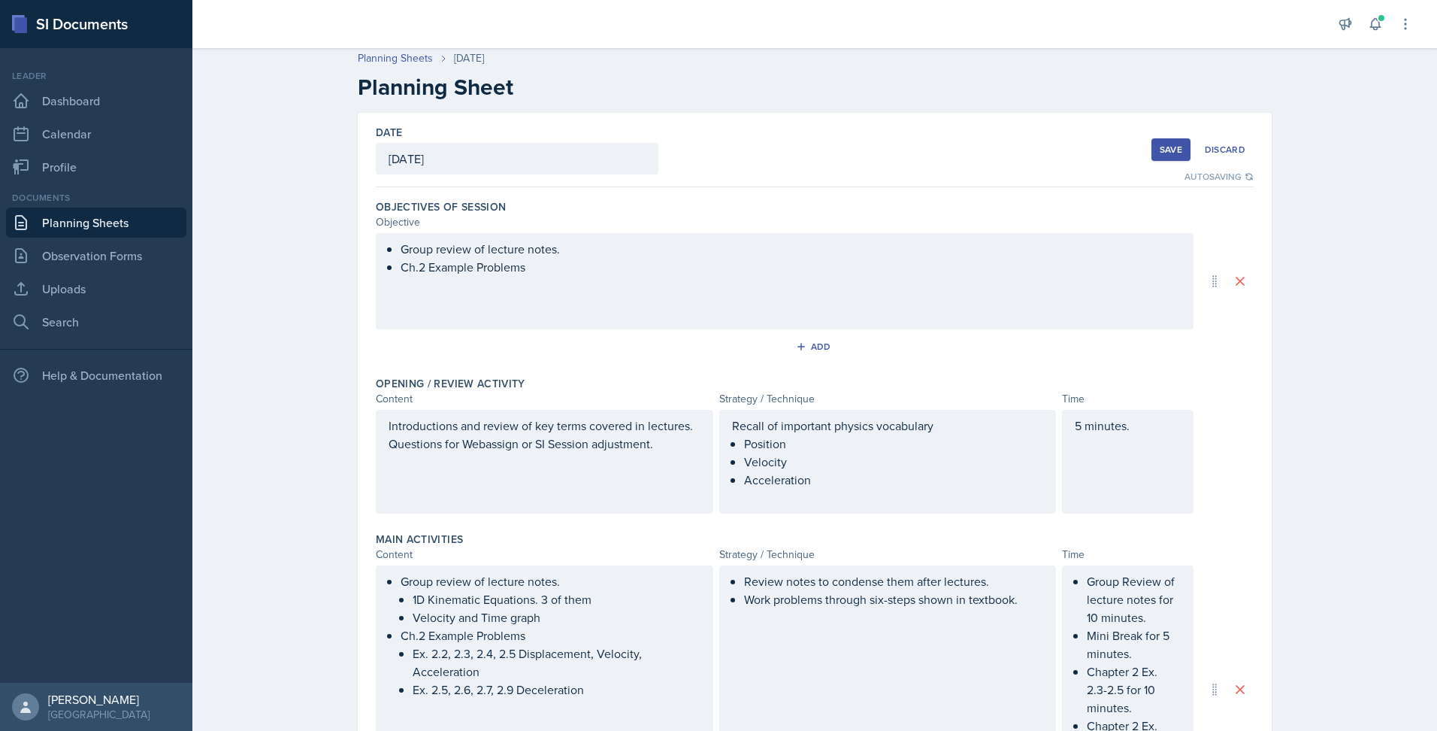
scroll to position [0, 0]
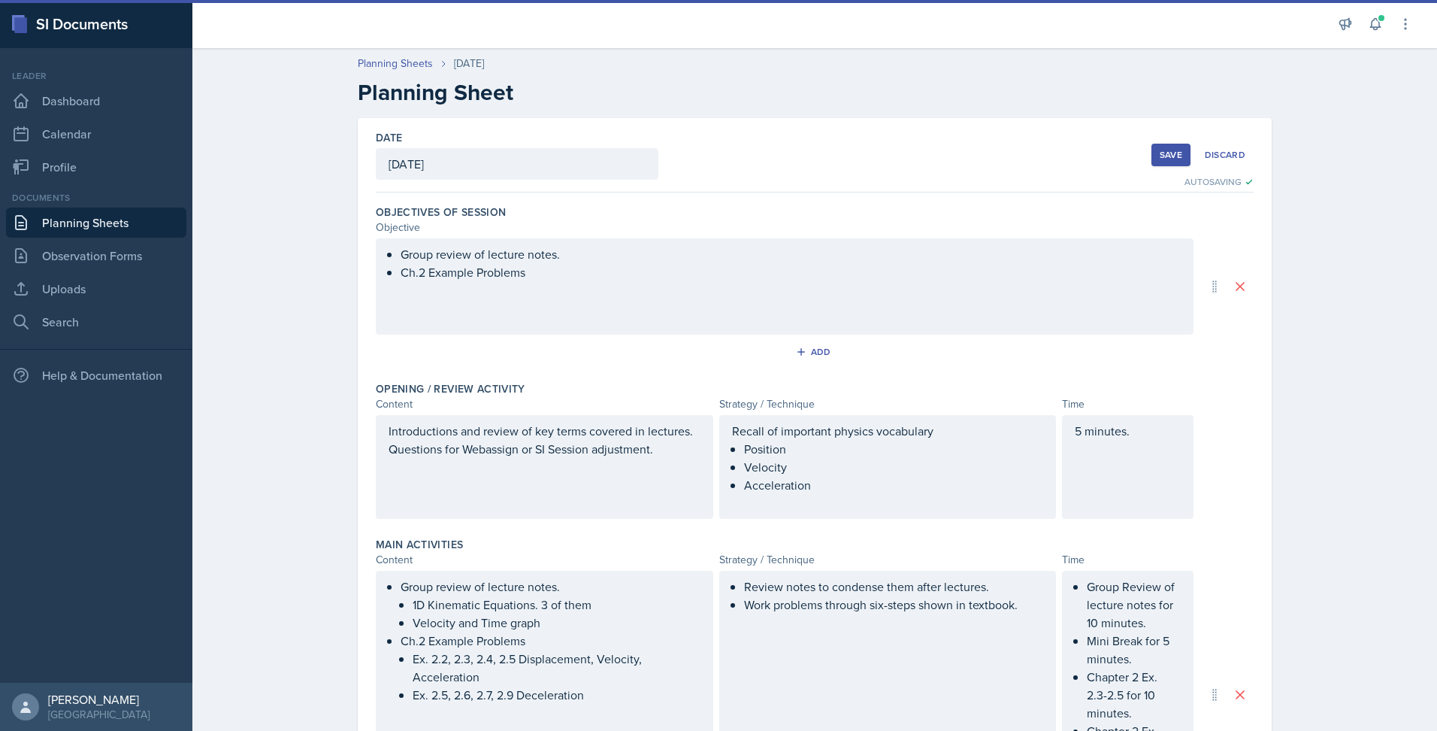
click at [1174, 162] on button "Save" at bounding box center [1171, 155] width 39 height 23
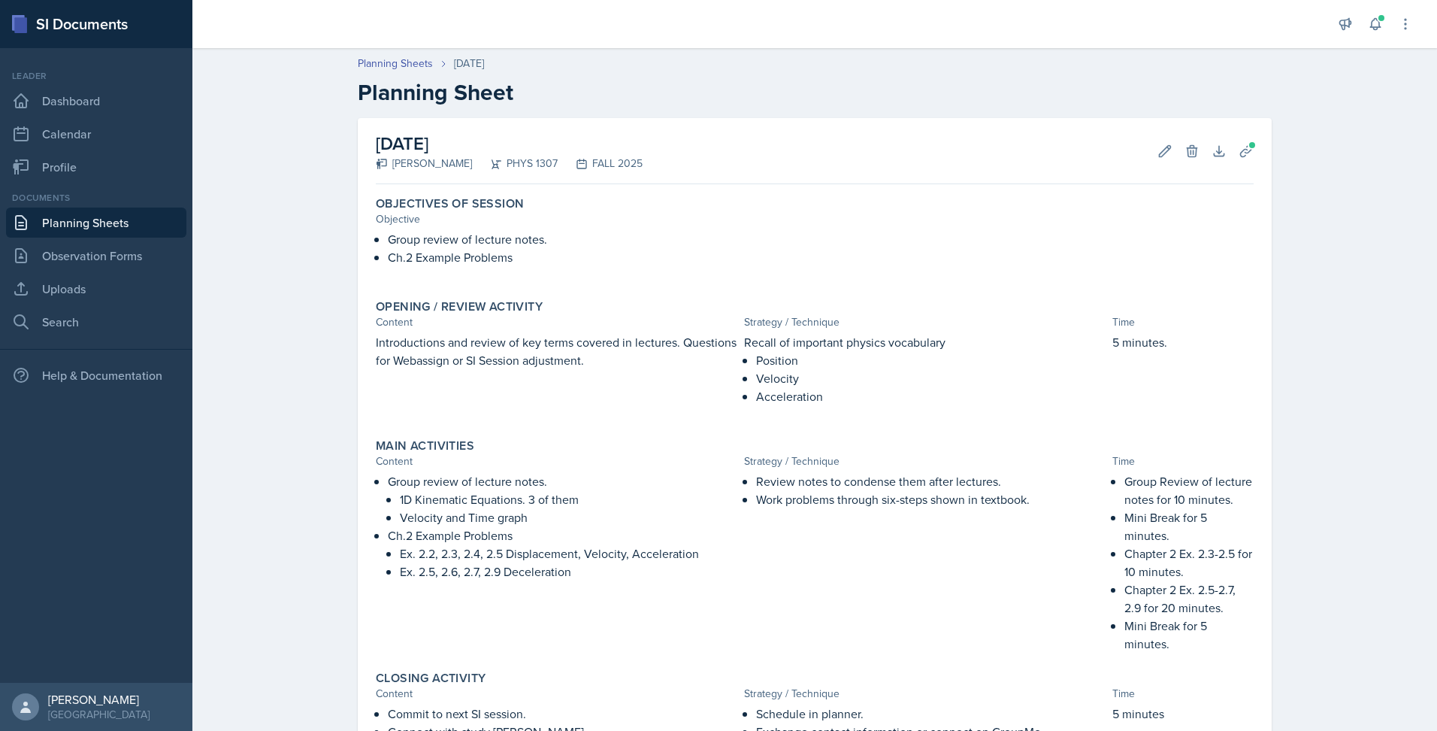
scroll to position [232, 0]
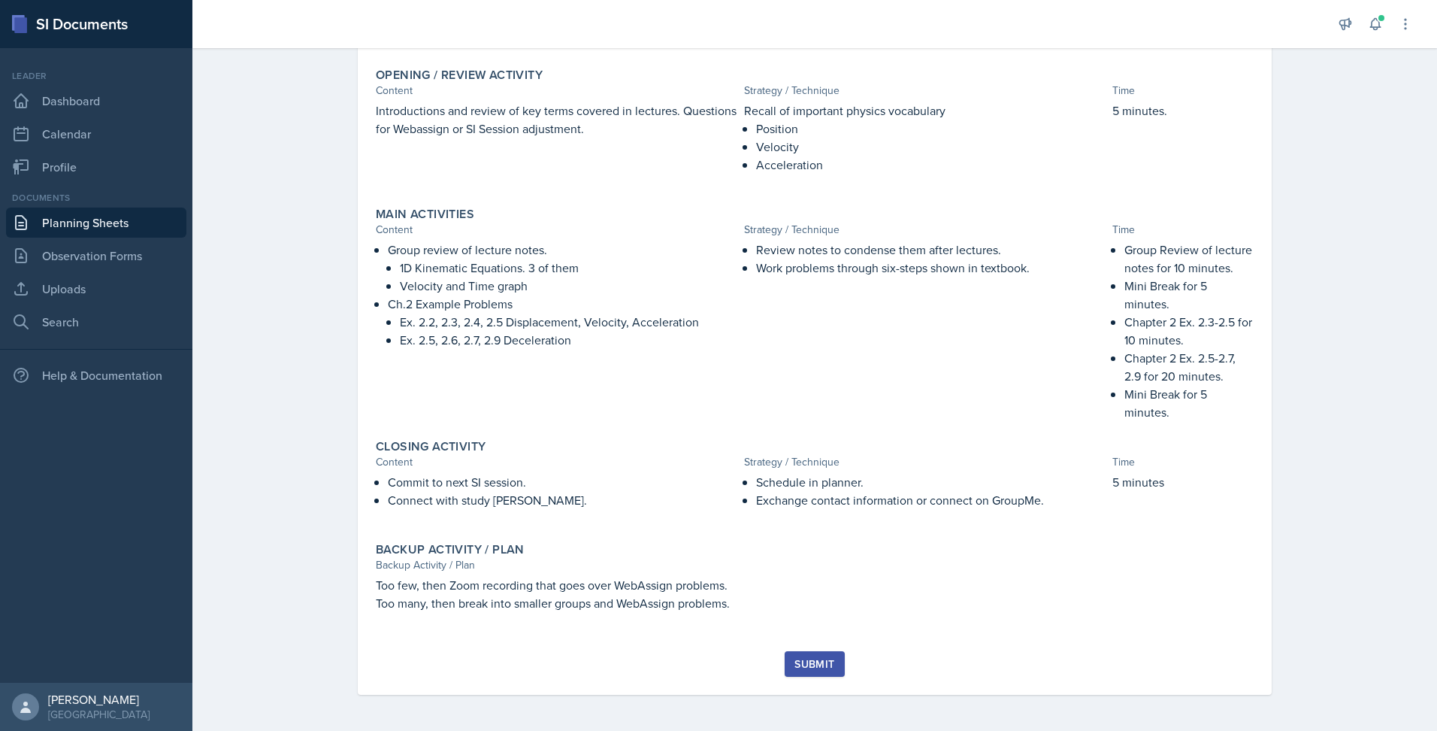
click at [803, 671] on button "Submit" at bounding box center [814, 664] width 59 height 26
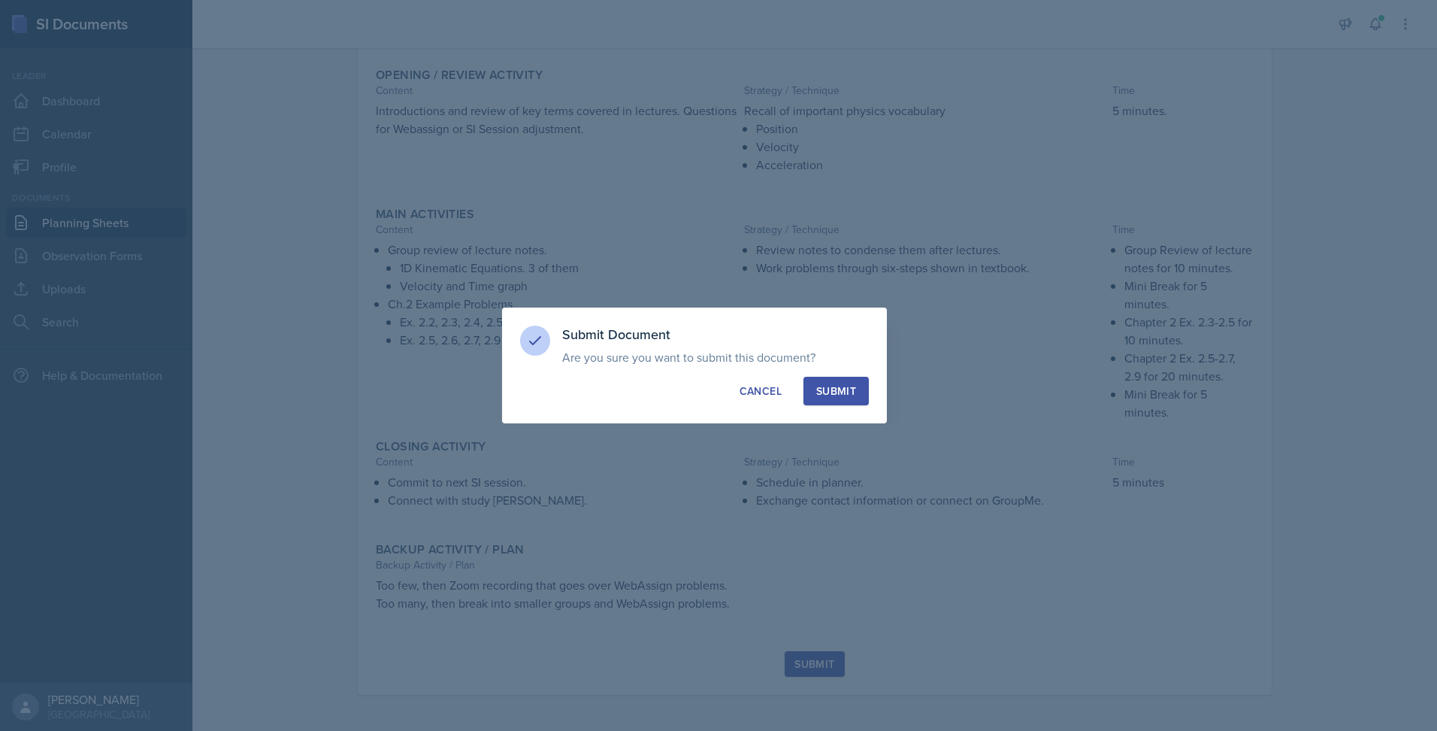
click at [829, 397] on div "Submit" at bounding box center [836, 390] width 40 height 15
